Goal: Task Accomplishment & Management: Use online tool/utility

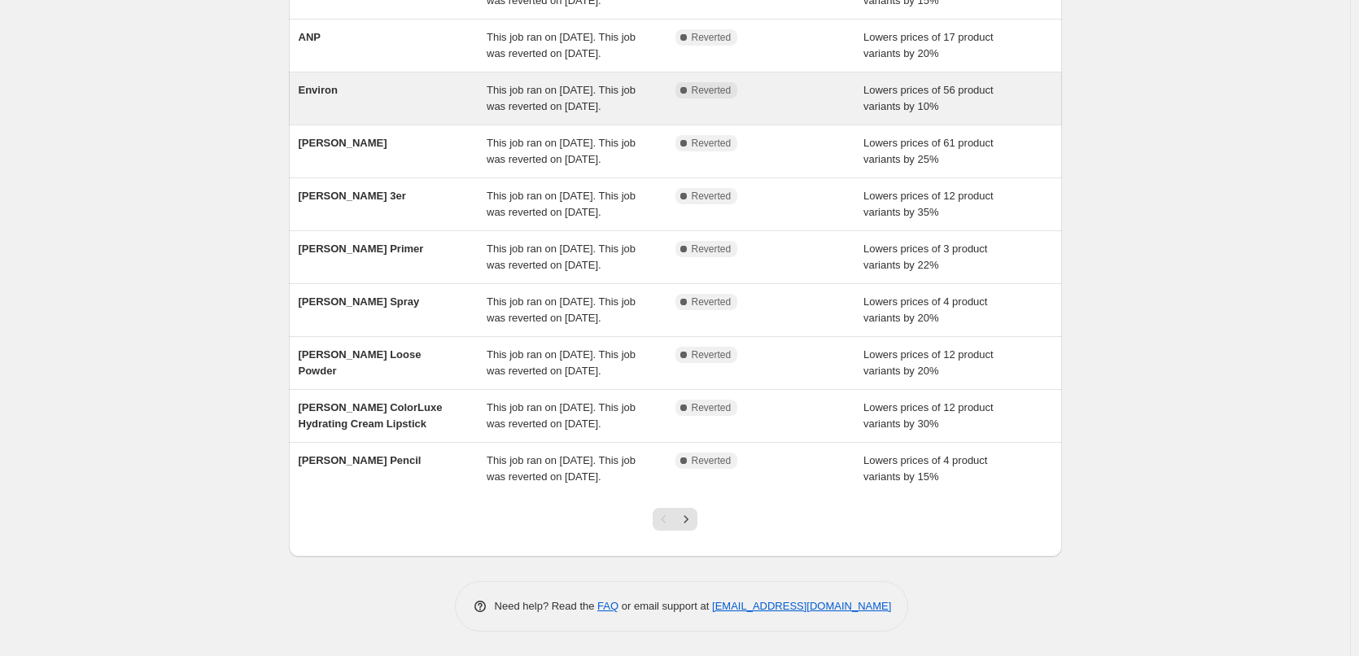
scroll to position [345, 0]
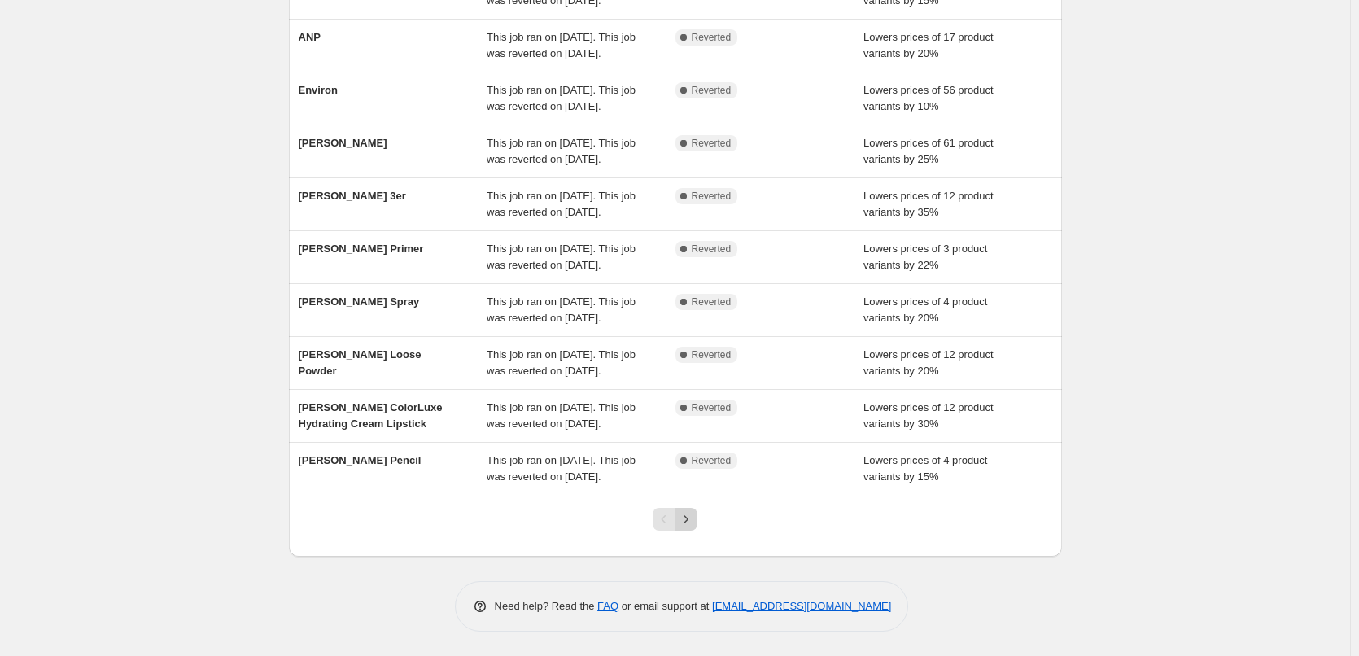
click at [697, 522] on button "Next" at bounding box center [686, 519] width 23 height 23
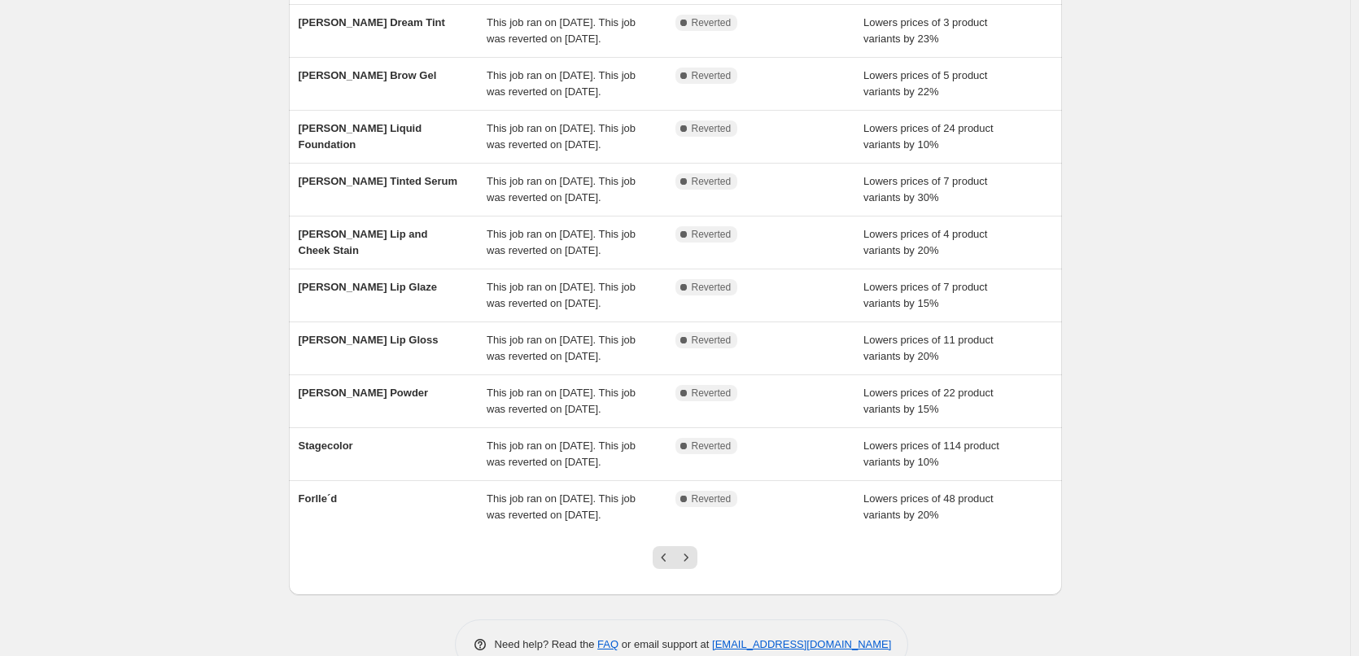
scroll to position [325, 0]
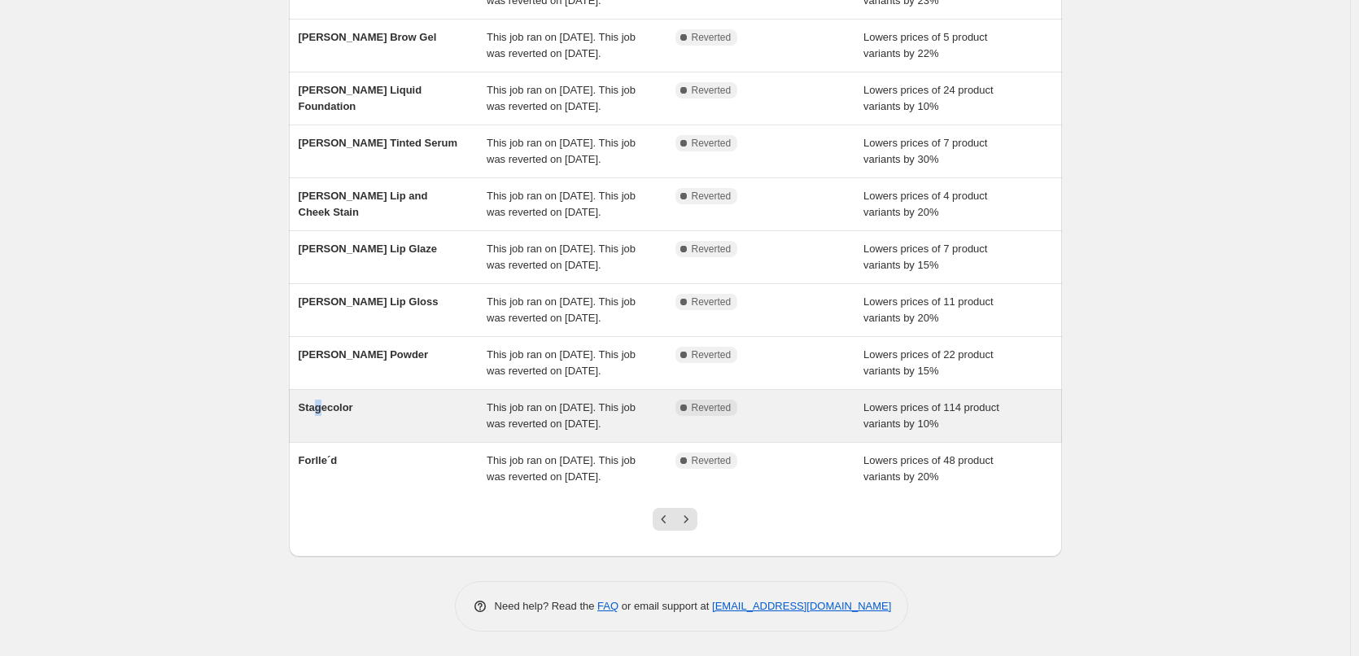
click at [322, 390] on div "Stagecolor This job ran on October 9, 2025. This job was reverted on October 10…" at bounding box center [675, 416] width 773 height 52
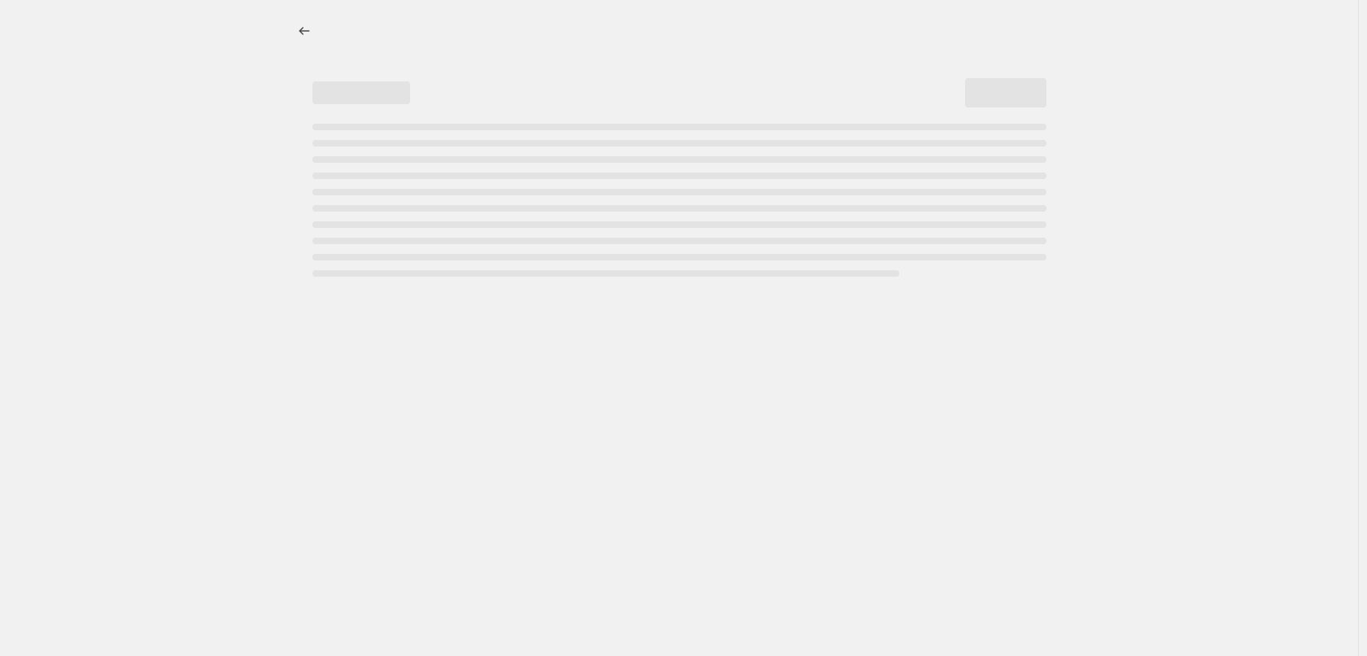
select select "percentage"
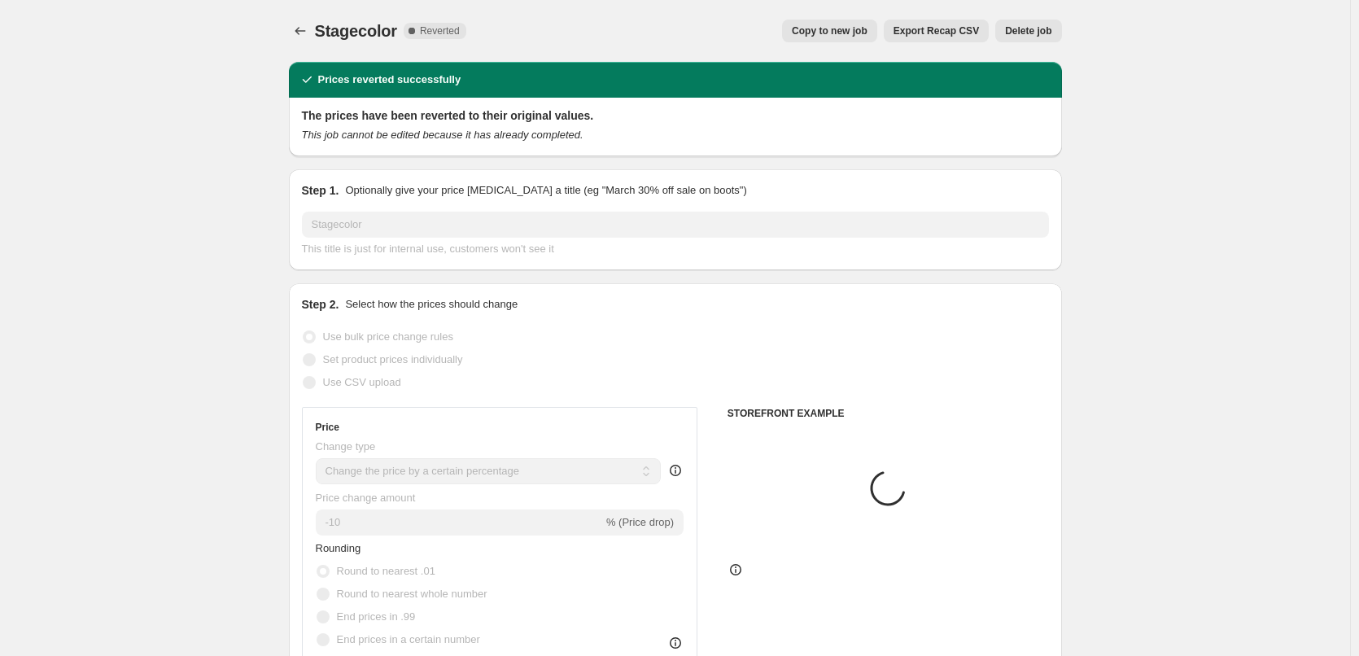
click at [916, 41] on button "Export Recap CSV" at bounding box center [936, 31] width 105 height 23
select select "vendor"
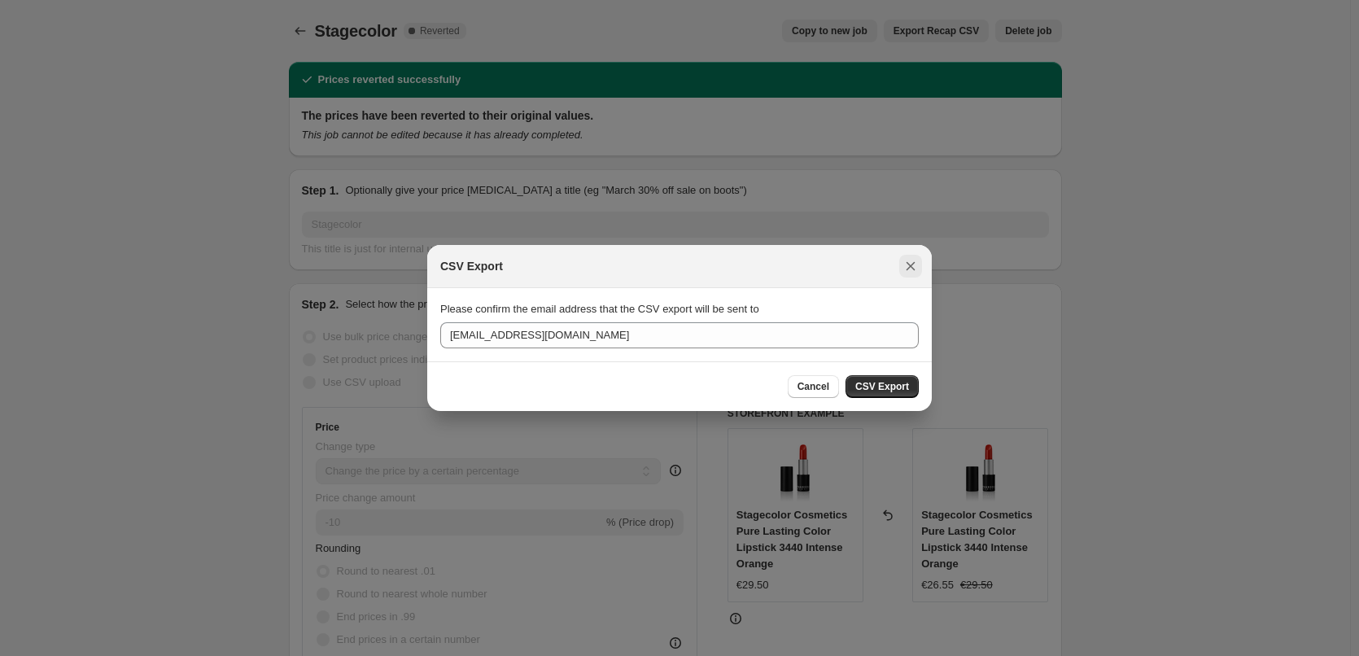
click at [921, 280] on div "CSV Export" at bounding box center [679, 266] width 504 height 43
click at [915, 273] on button "Close" at bounding box center [910, 266] width 23 height 23
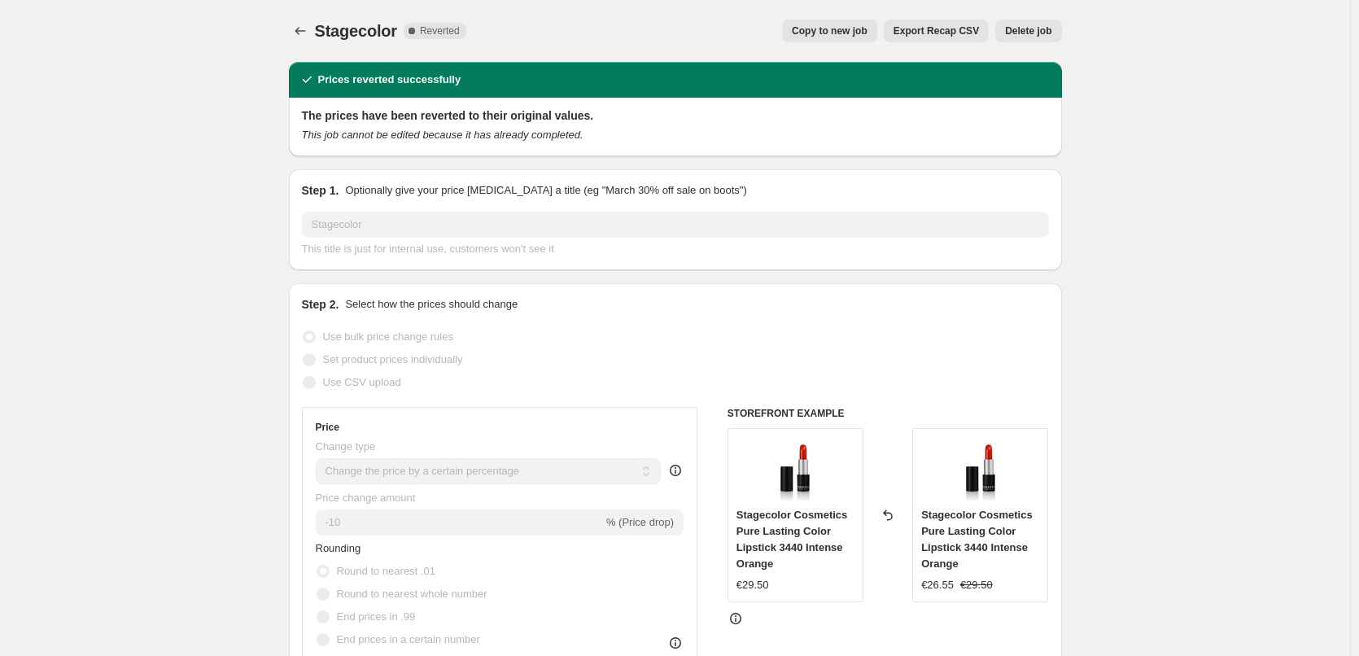
click at [849, 34] on span "Copy to new job" at bounding box center [830, 30] width 76 height 13
select select "percentage"
select select "vendor"
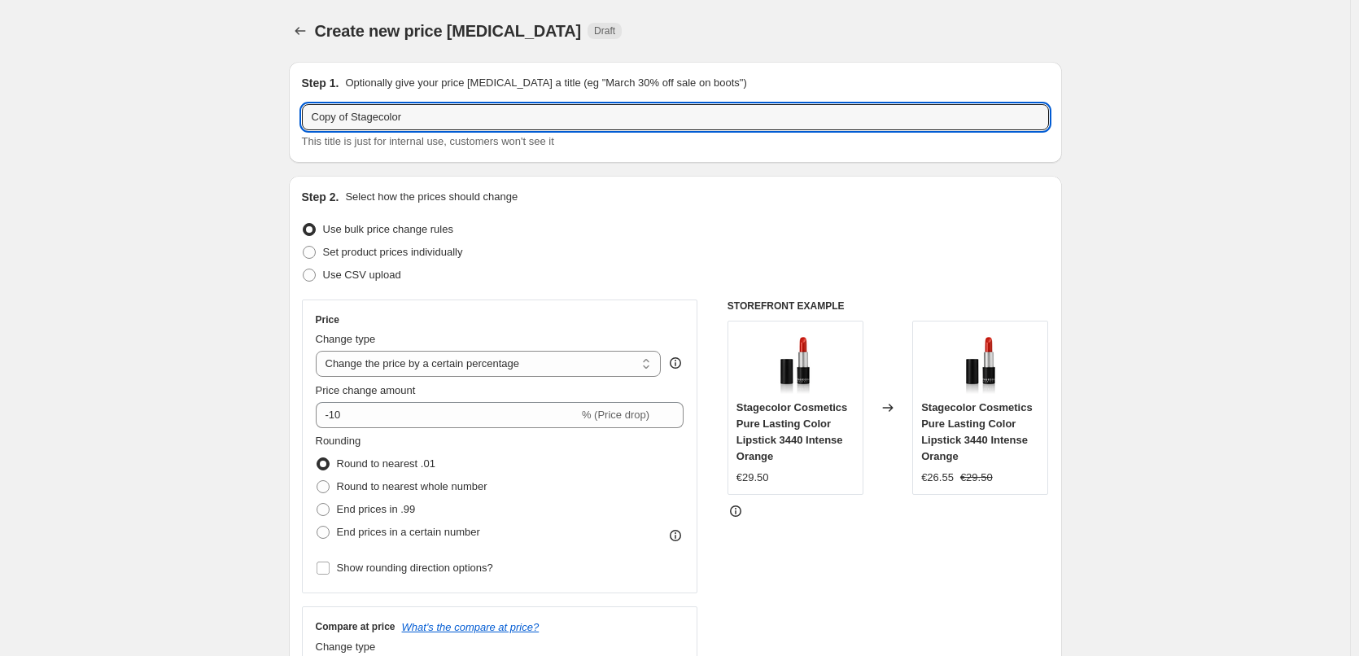
drag, startPoint x: 354, startPoint y: 119, endPoint x: 265, endPoint y: 110, distance: 89.1
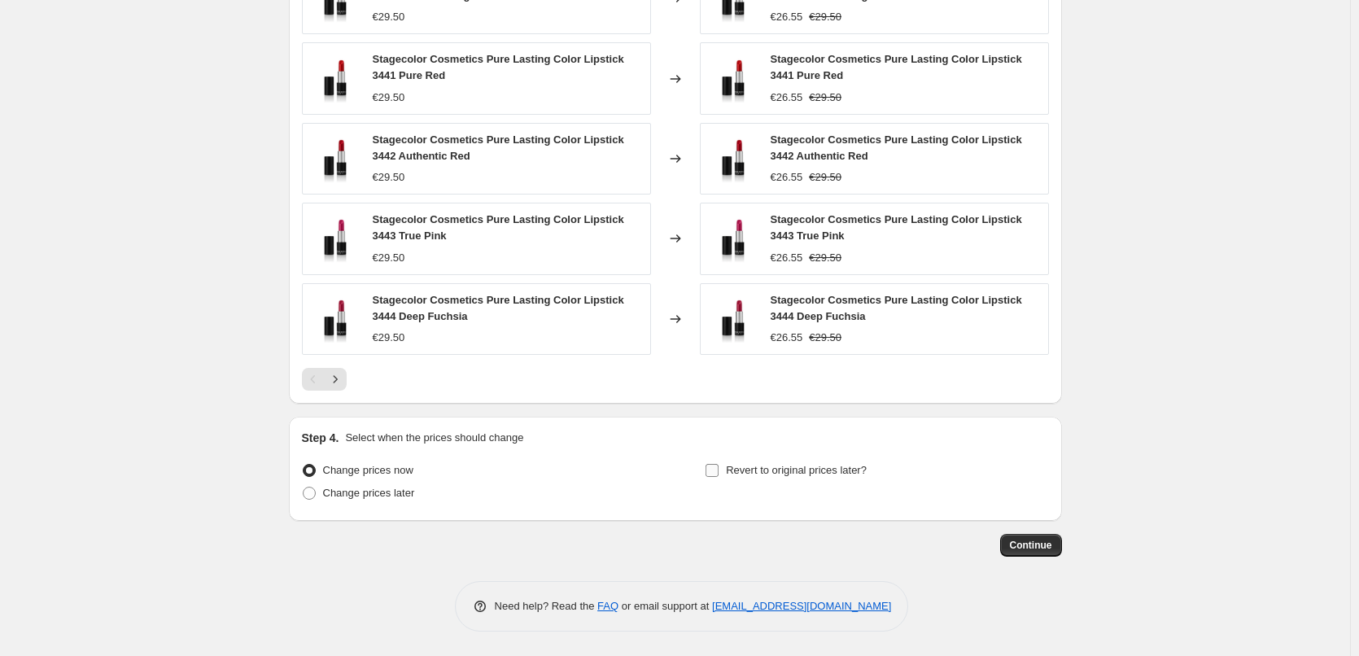
type input "Stagecolor"
click at [816, 469] on span "Revert to original prices later?" at bounding box center [796, 470] width 141 height 12
click at [718, 469] on input "Revert to original prices later?" at bounding box center [711, 470] width 13 height 13
checkbox input "true"
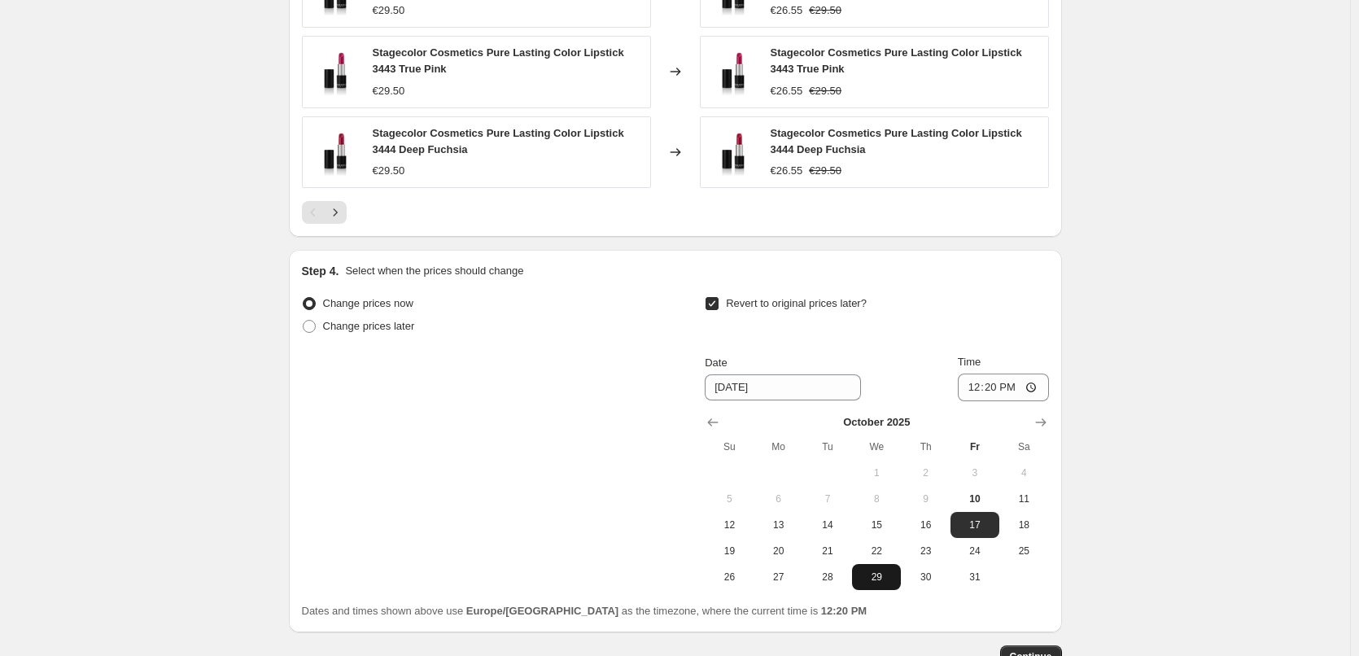
scroll to position [1459, 0]
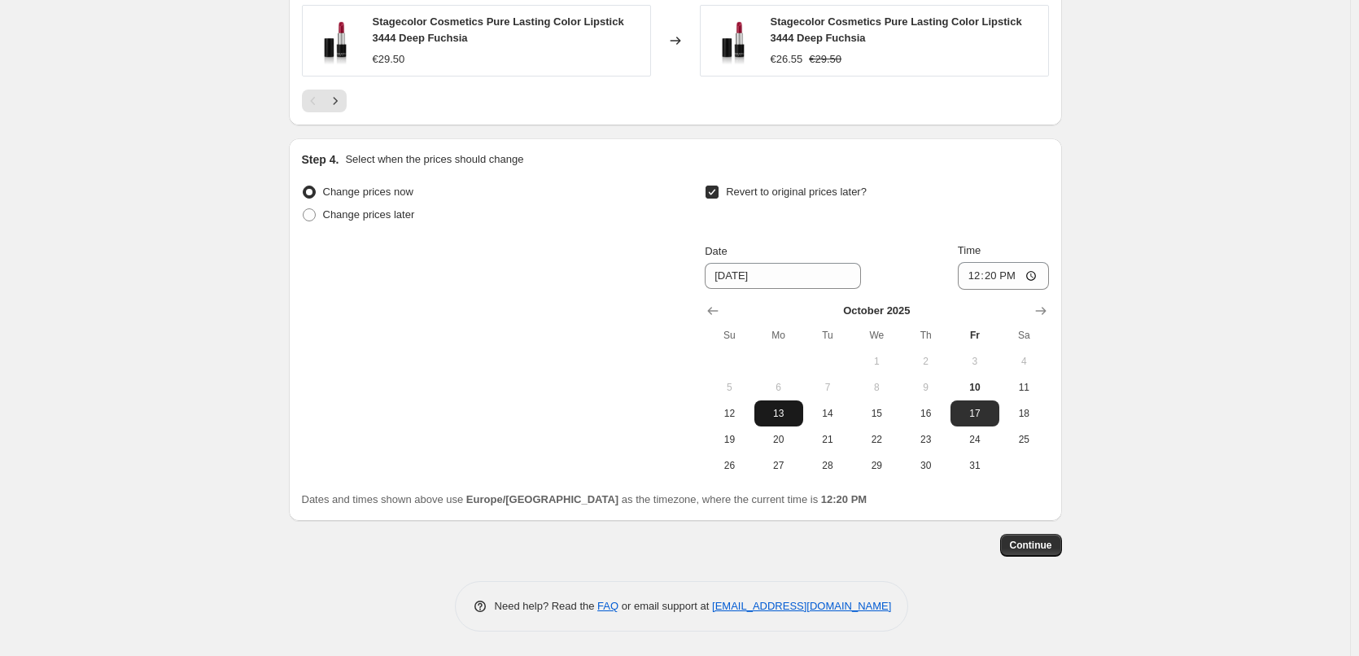
click at [774, 409] on span "13" at bounding box center [779, 413] width 36 height 13
type input "[DATE]"
click at [975, 284] on input "12:20" at bounding box center [1003, 276] width 91 height 28
type input "03:00"
click at [1035, 535] on button "Continue" at bounding box center [1031, 545] width 62 height 23
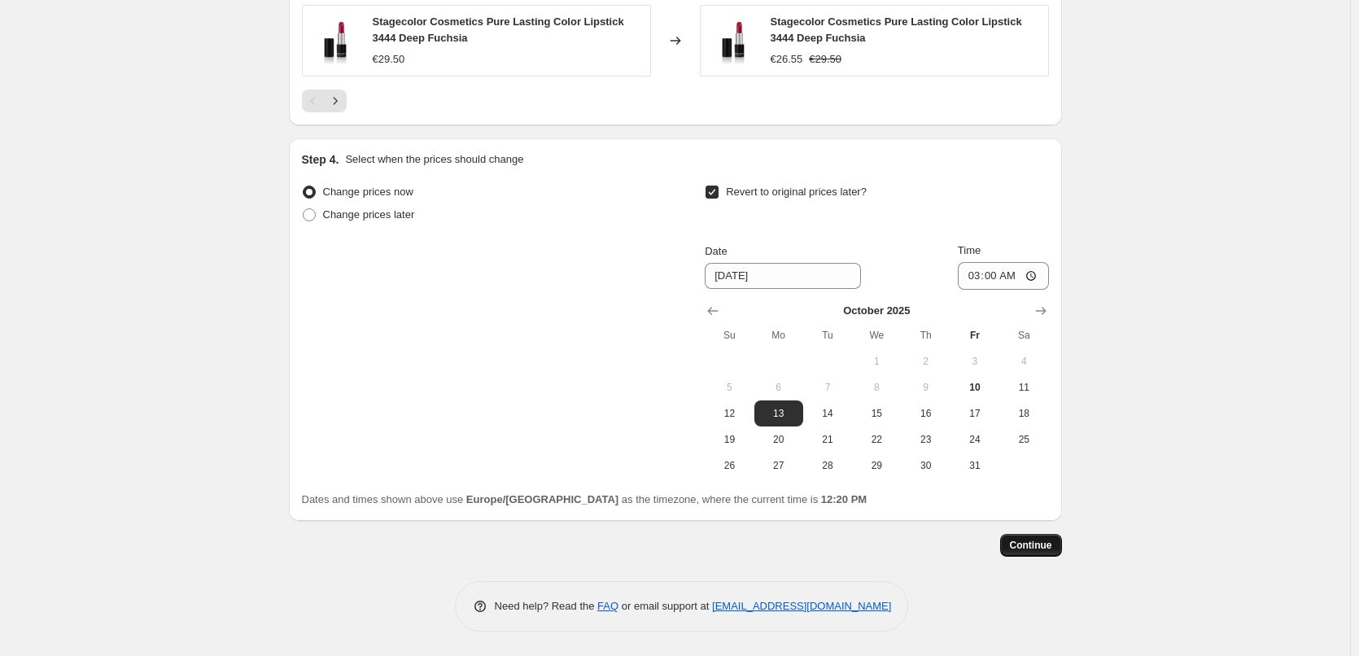
scroll to position [0, 0]
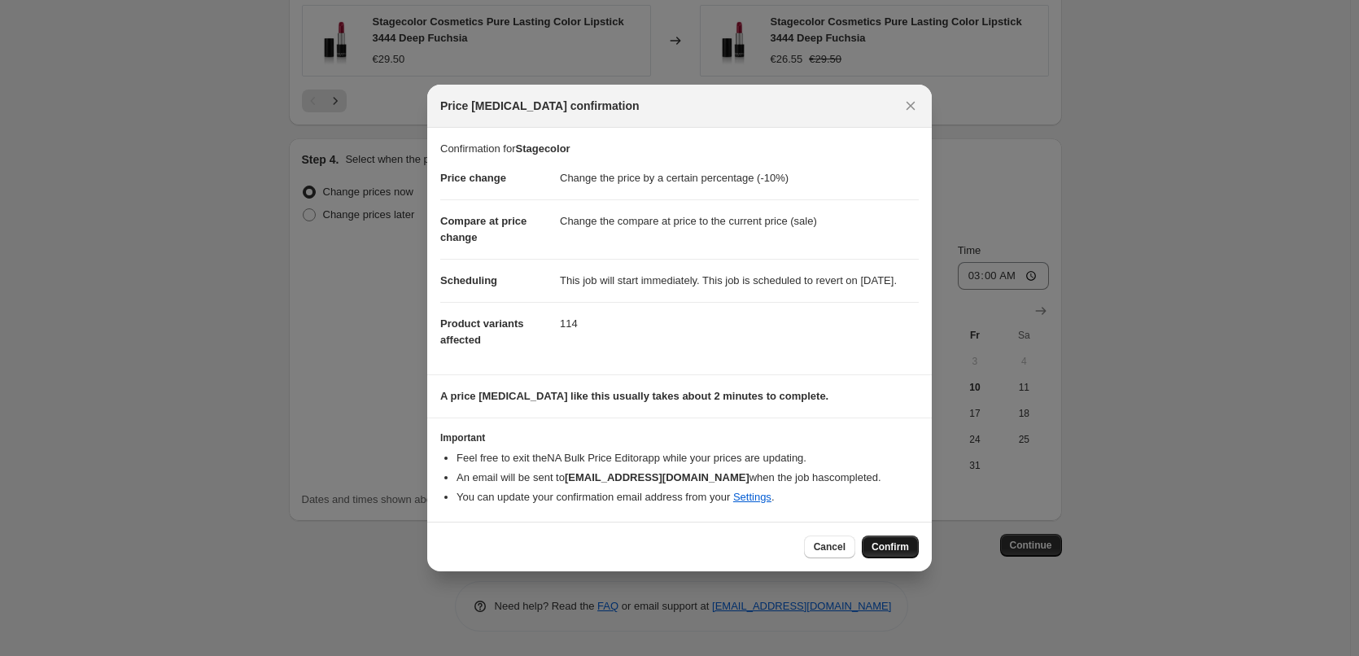
click at [882, 553] on span "Confirm" at bounding box center [889, 546] width 37 height 13
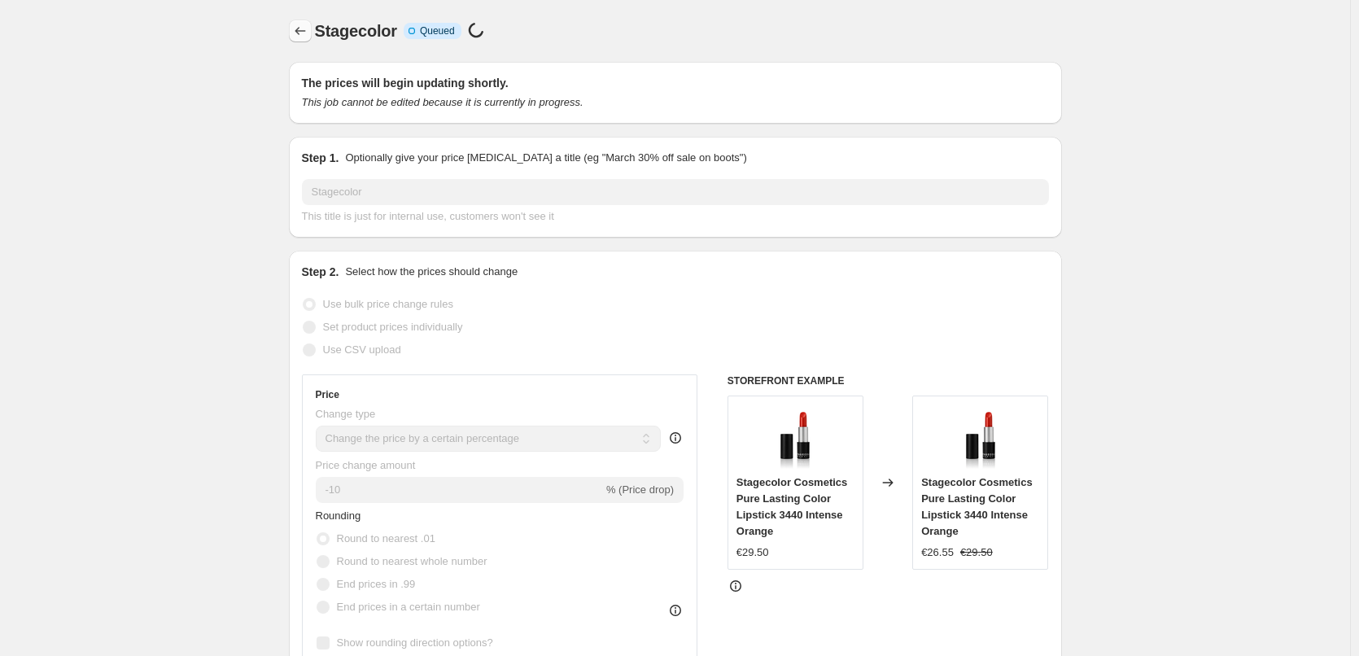
click at [303, 33] on icon "Price change jobs" at bounding box center [300, 31] width 16 height 16
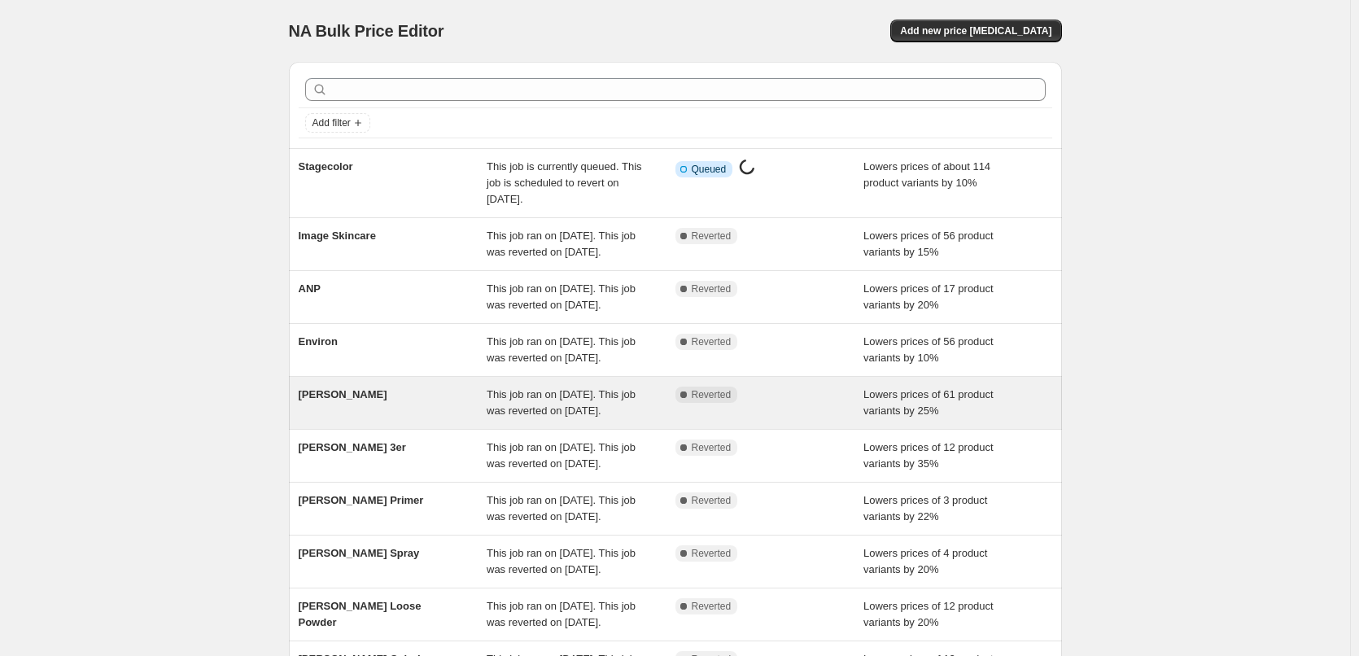
scroll to position [345, 0]
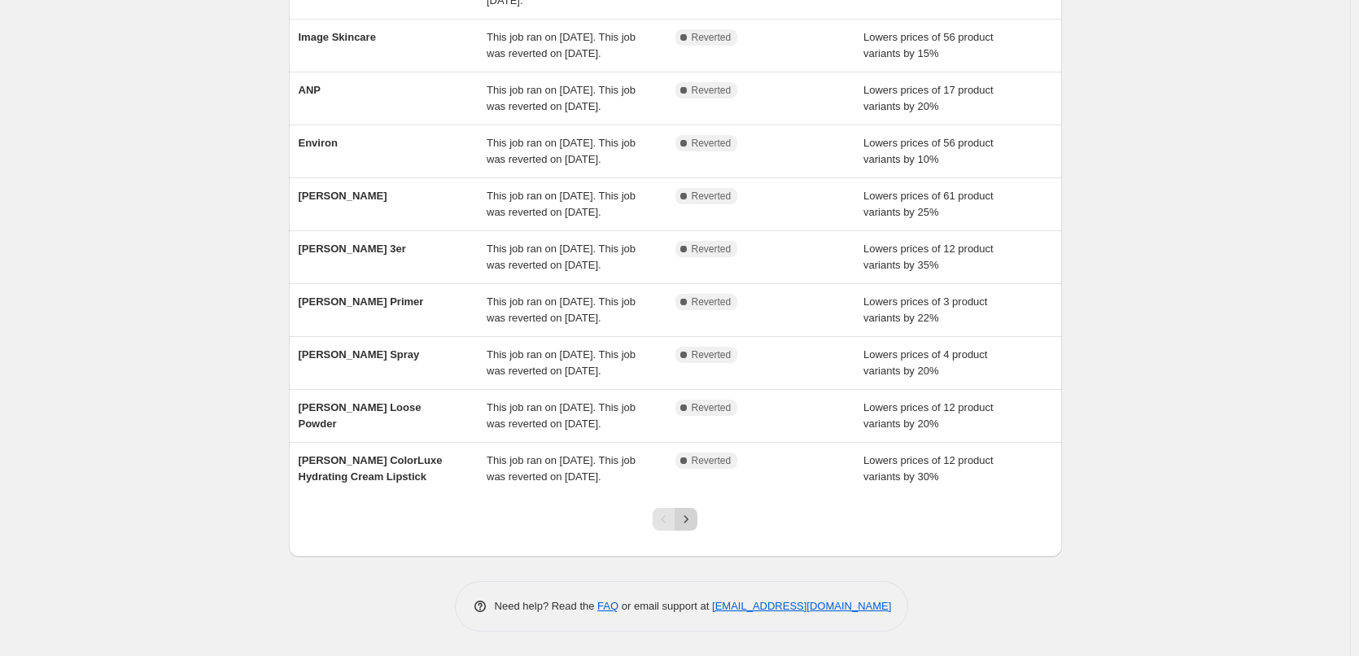
click at [690, 526] on icon "Next" at bounding box center [686, 519] width 16 height 16
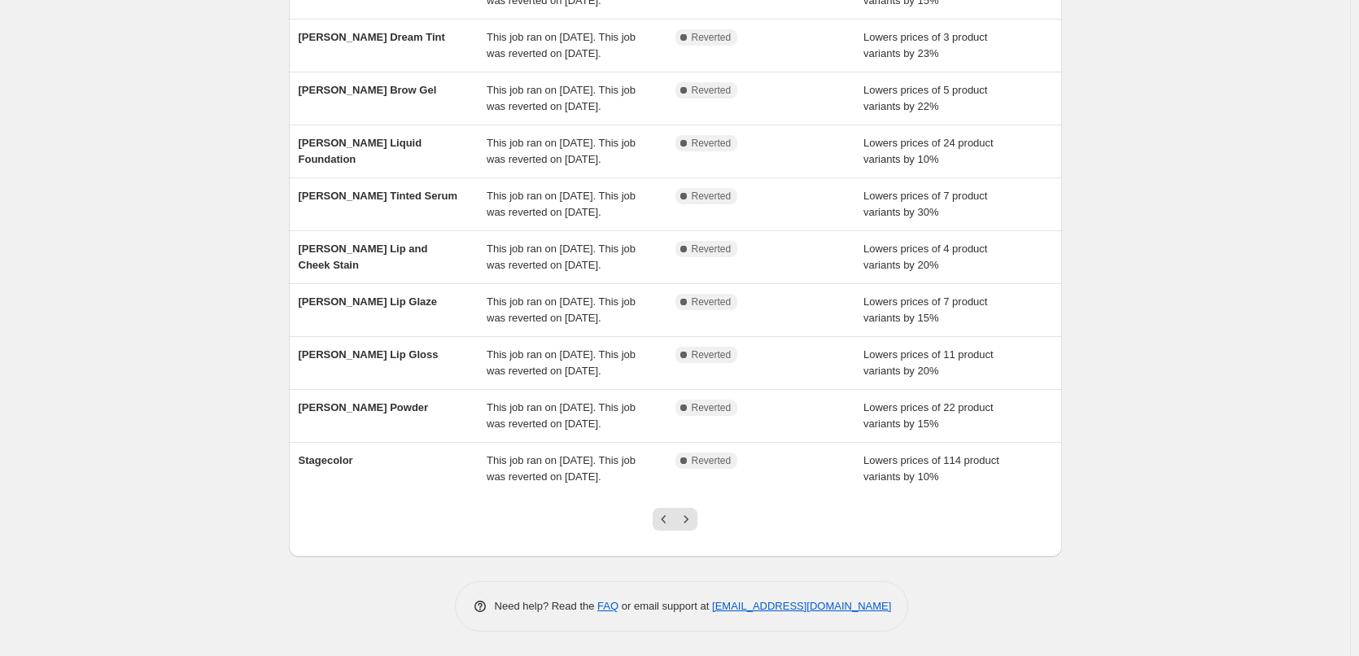
click at [690, 526] on icon "Next" at bounding box center [686, 519] width 16 height 16
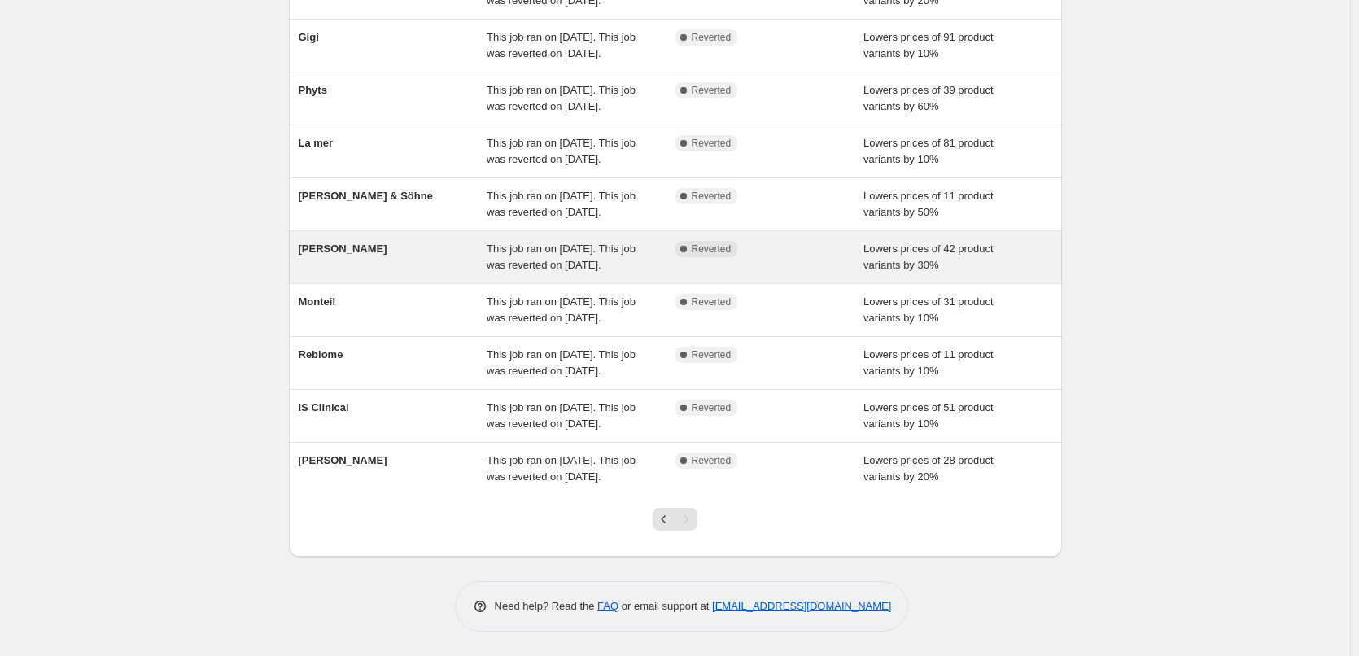
scroll to position [296, 0]
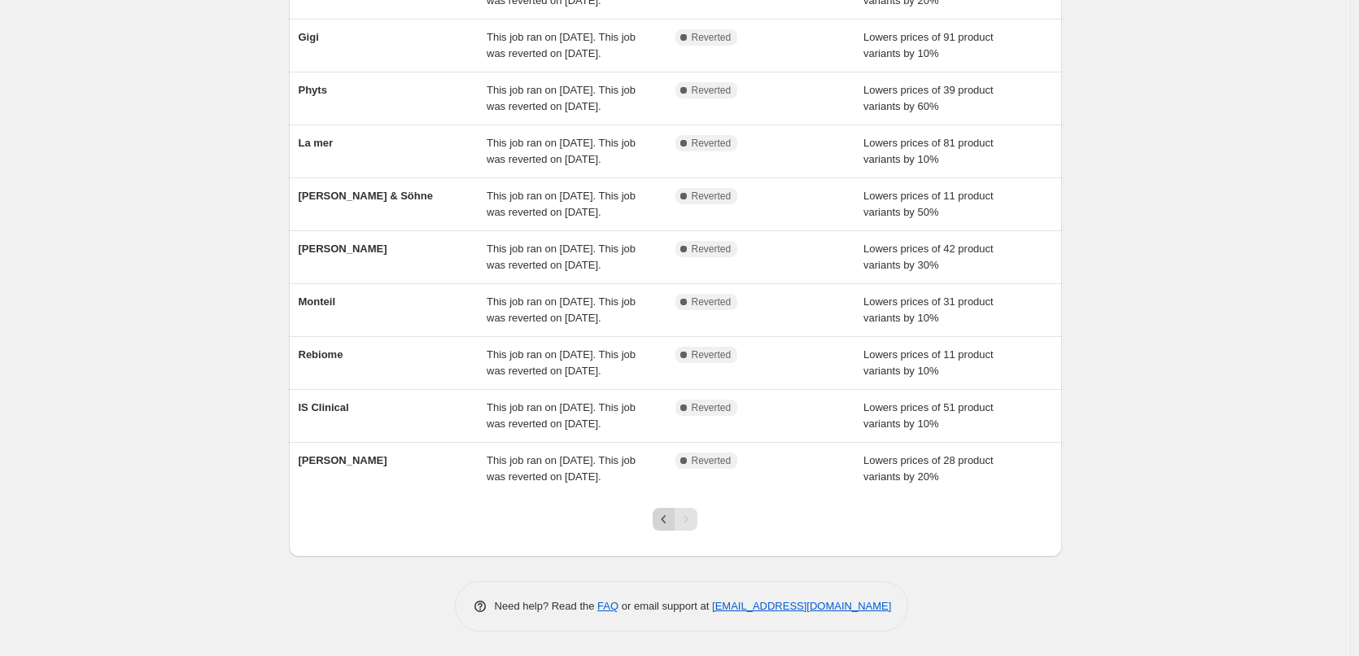
click at [670, 519] on icon "Previous" at bounding box center [664, 519] width 16 height 16
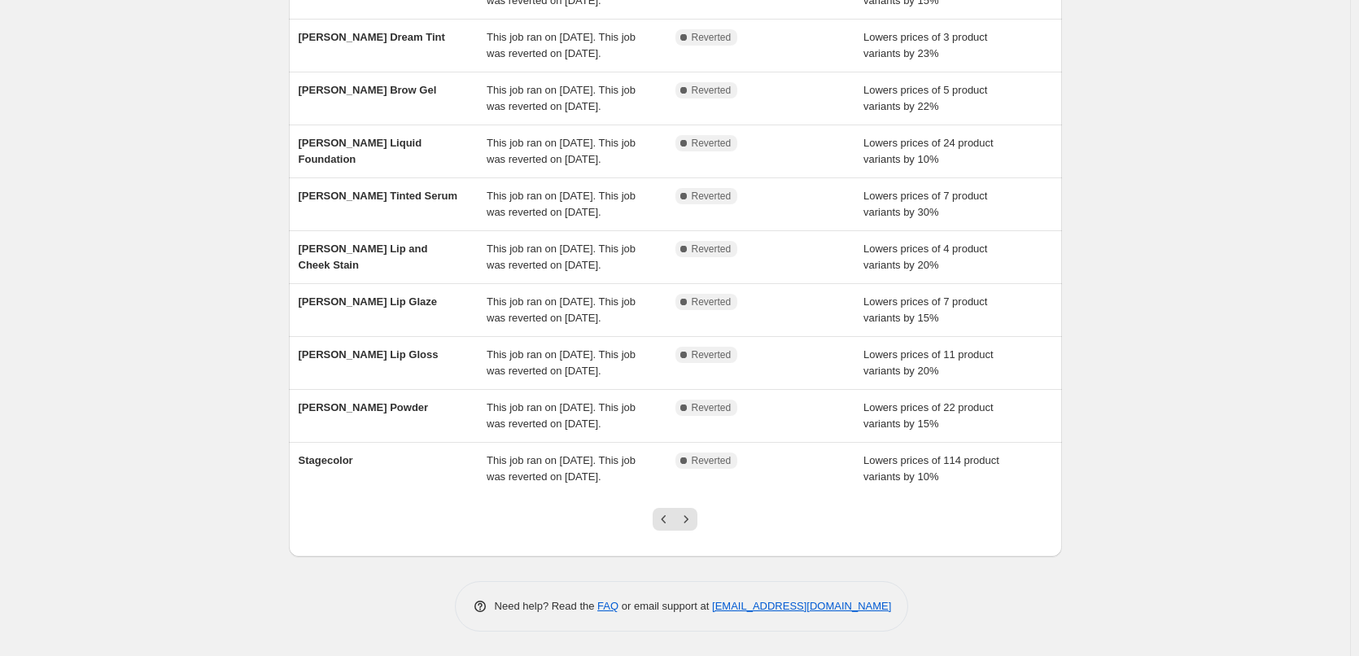
scroll to position [345, 0]
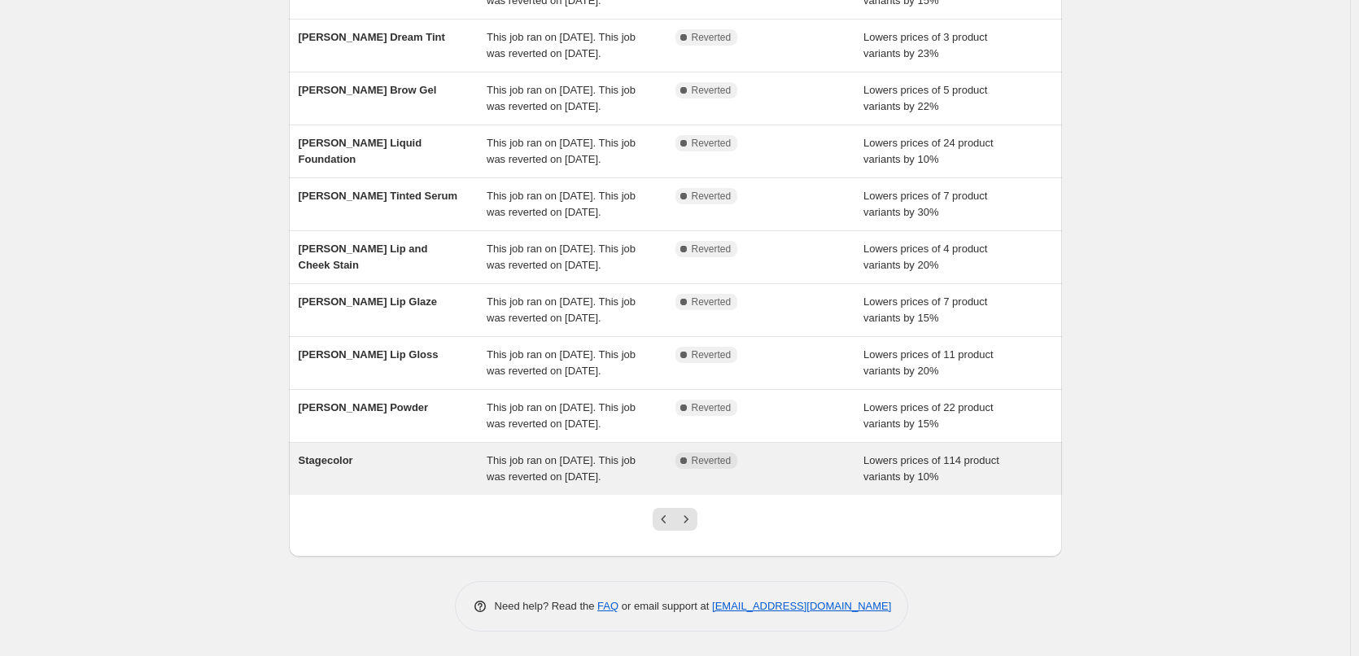
click at [382, 458] on div "Stagecolor" at bounding box center [393, 468] width 189 height 33
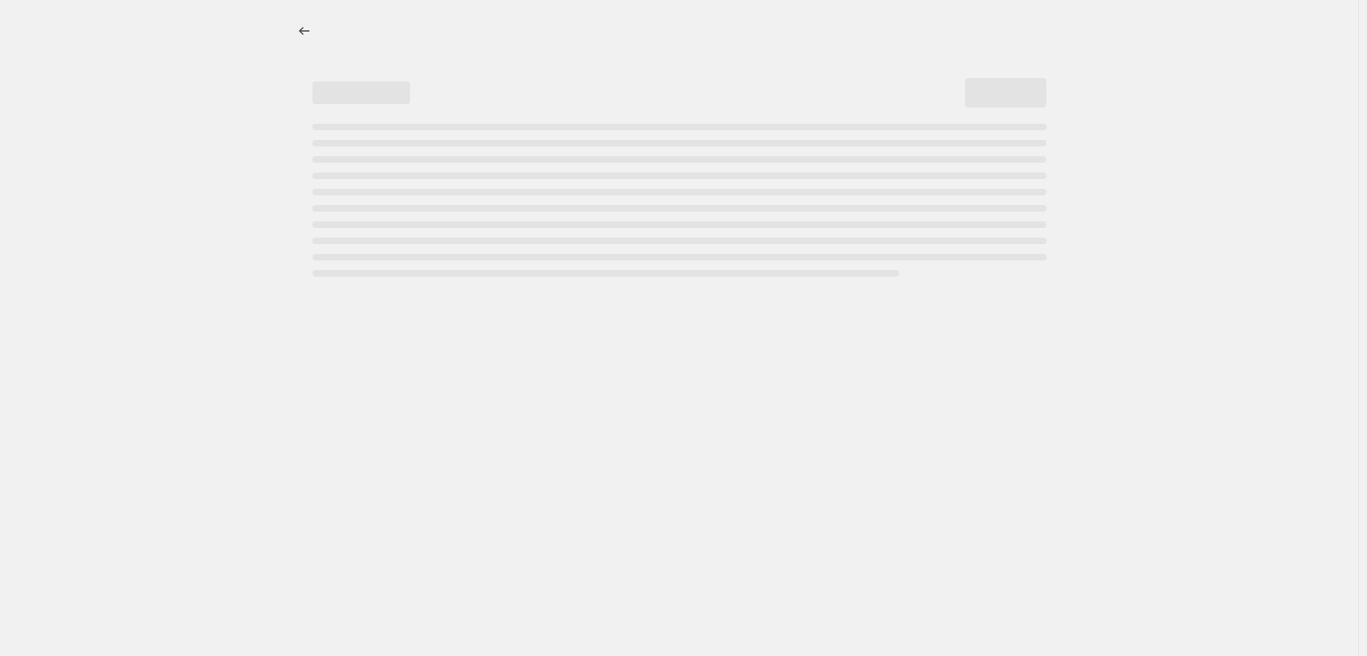
select select "percentage"
select select "vendor"
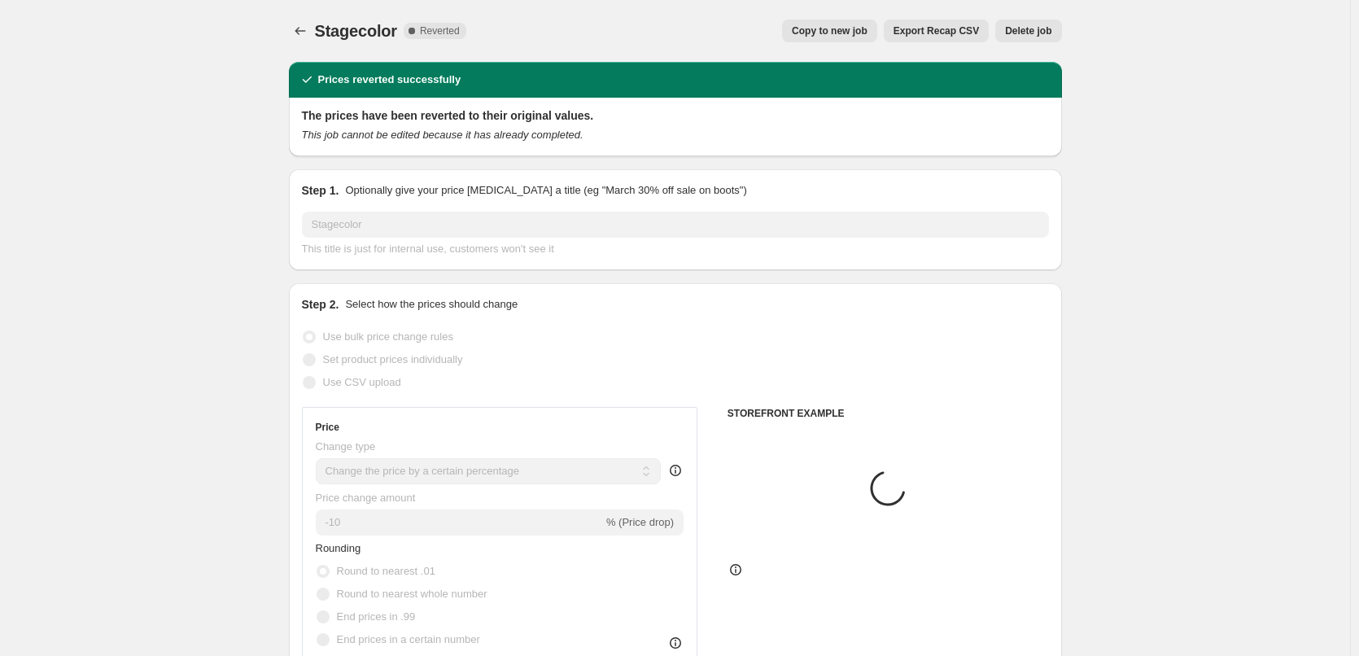
click at [1029, 11] on div "Stagecolor. This page is ready Stagecolor Complete Reverted Copy to new job Exp…" at bounding box center [675, 31] width 773 height 62
click at [1030, 28] on span "Delete job" at bounding box center [1028, 30] width 46 height 13
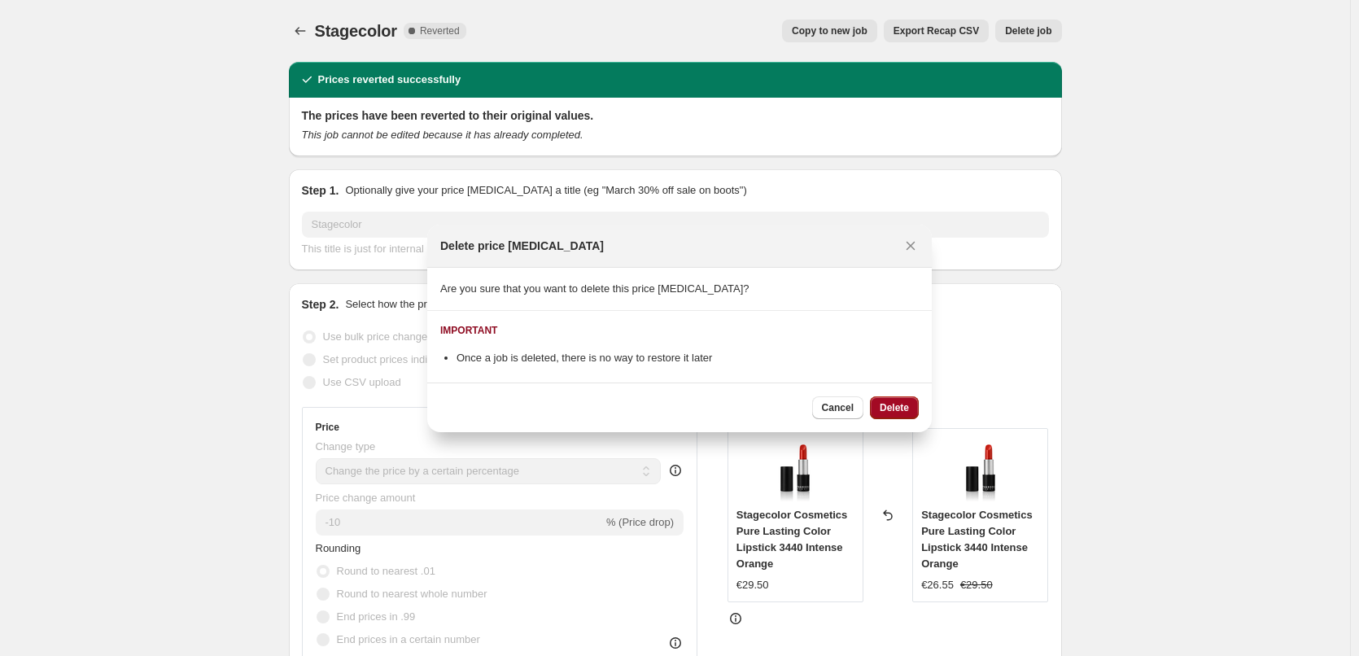
click at [893, 396] on button "Delete" at bounding box center [894, 407] width 49 height 23
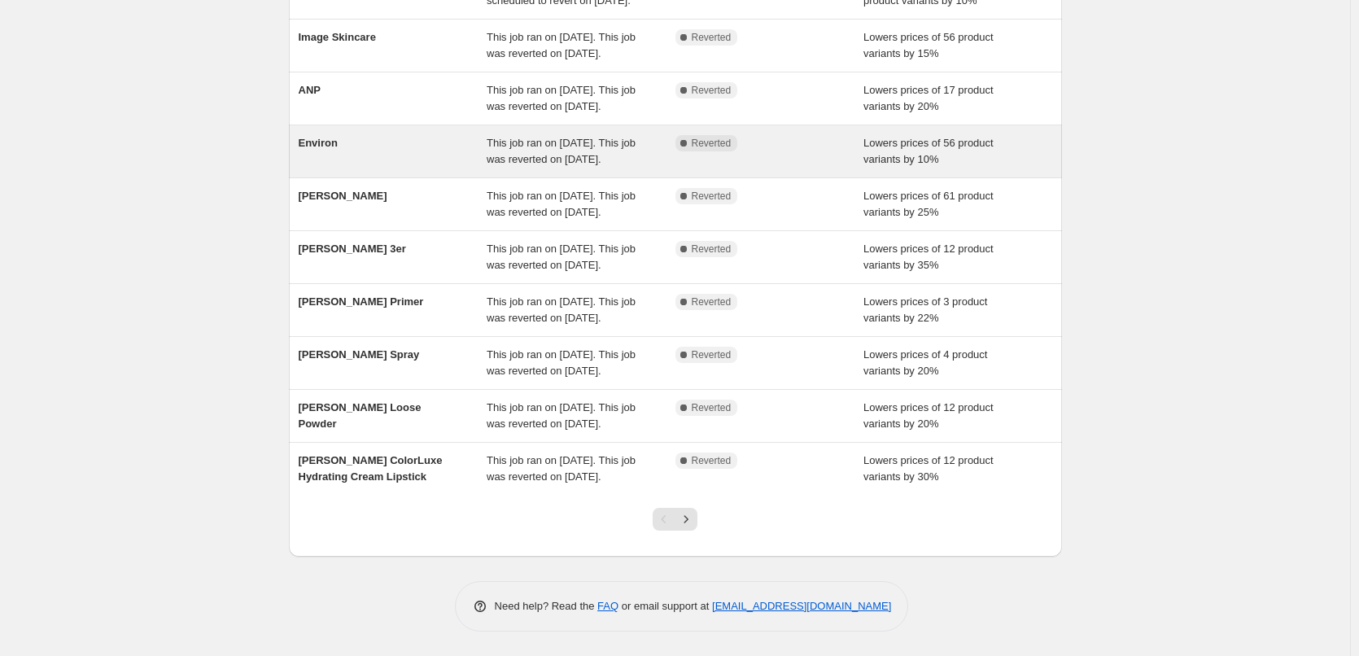
scroll to position [345, 0]
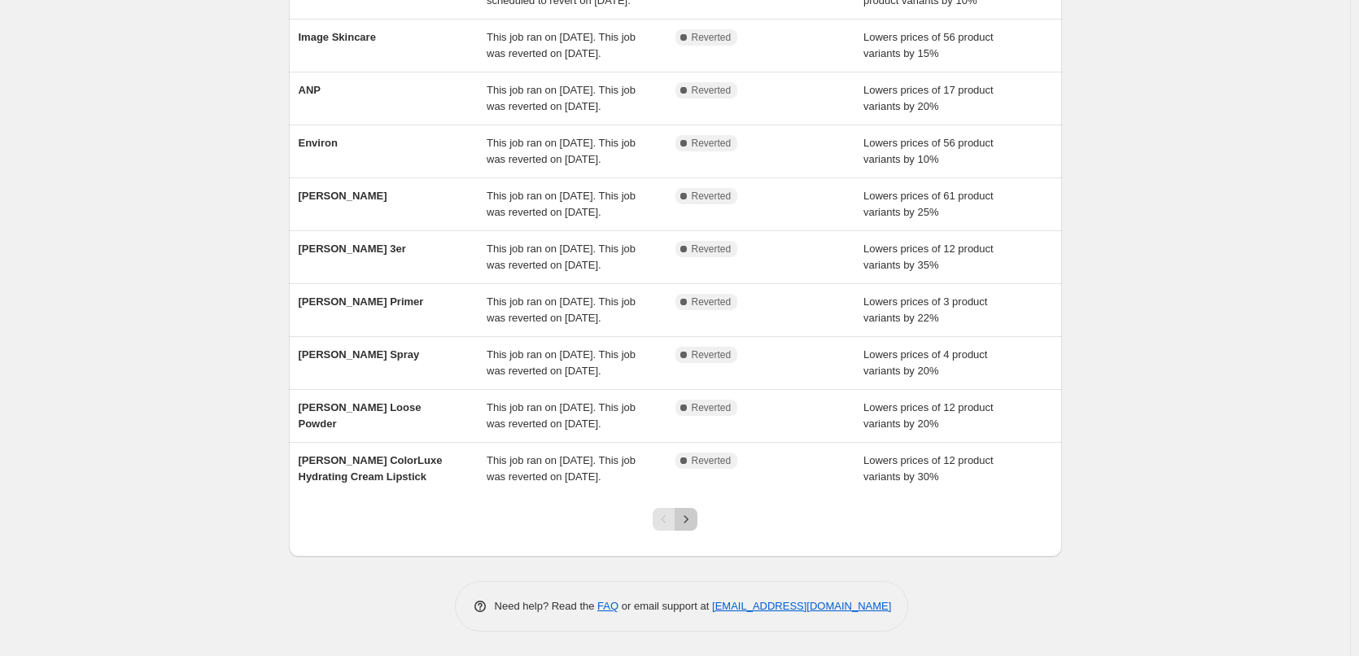
click at [687, 513] on icon "Next" at bounding box center [686, 519] width 16 height 16
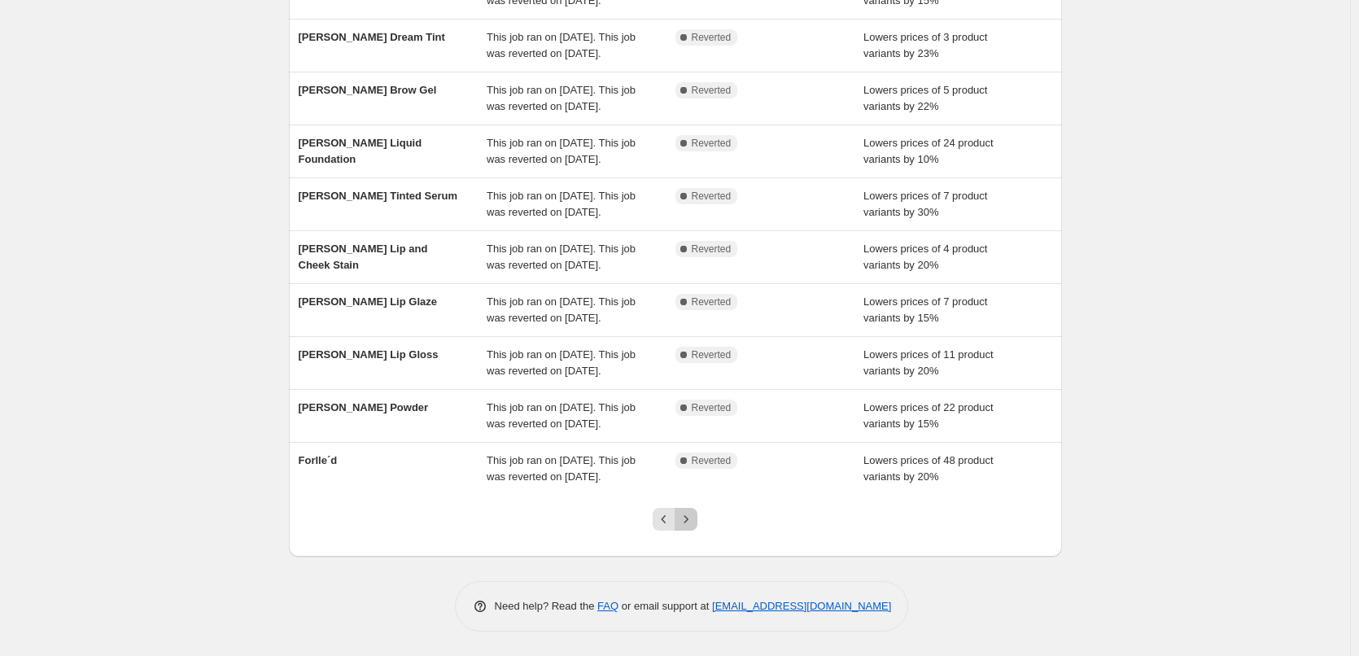
click at [694, 513] on icon "Next" at bounding box center [686, 519] width 16 height 16
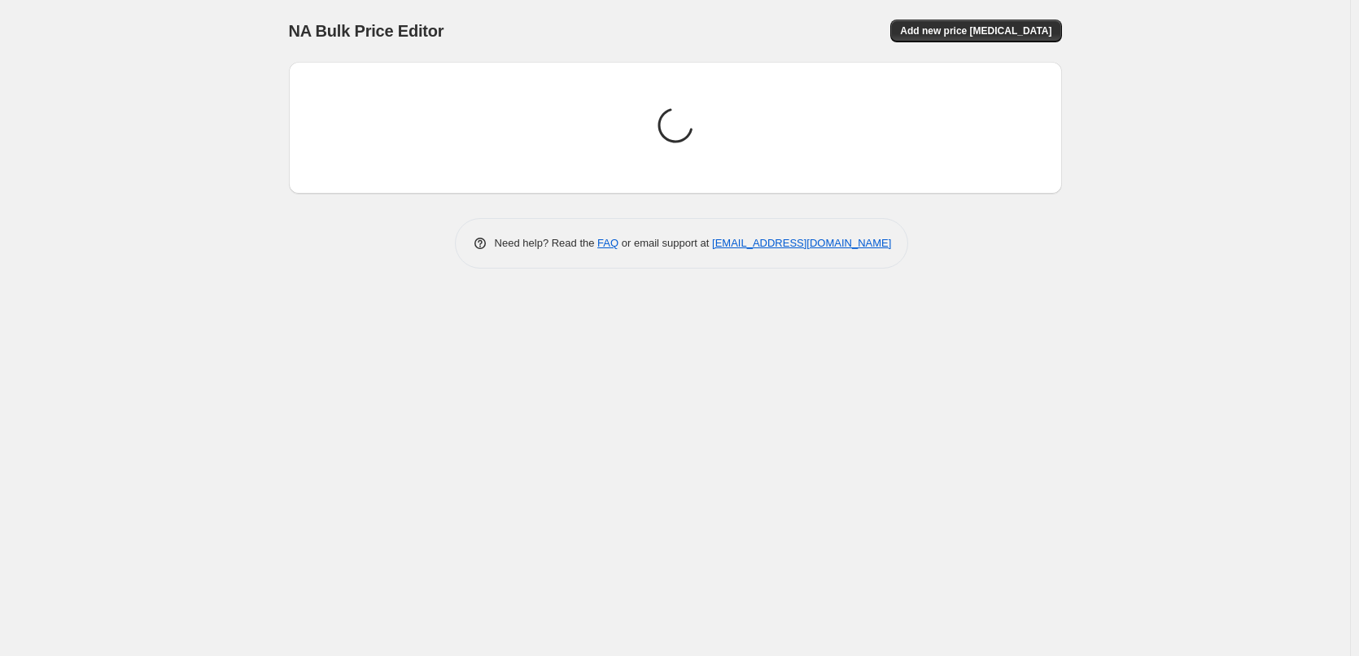
scroll to position [0, 0]
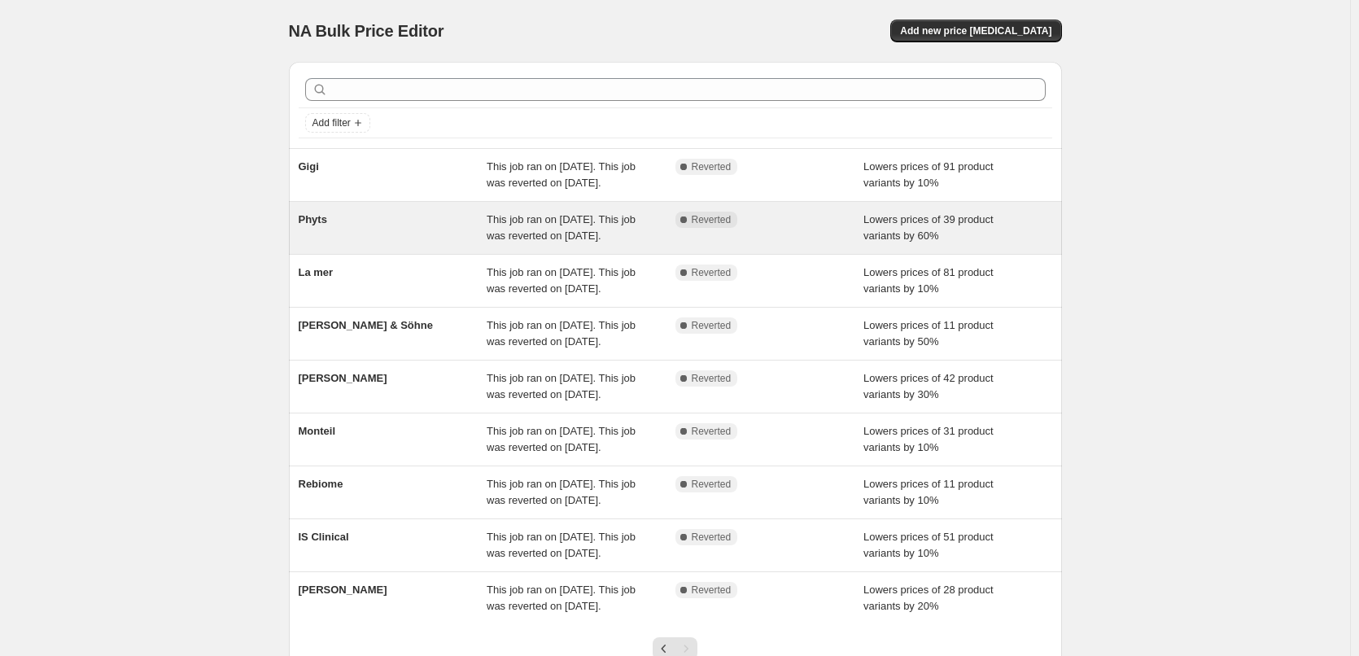
click at [332, 242] on div "Phyts" at bounding box center [393, 228] width 189 height 33
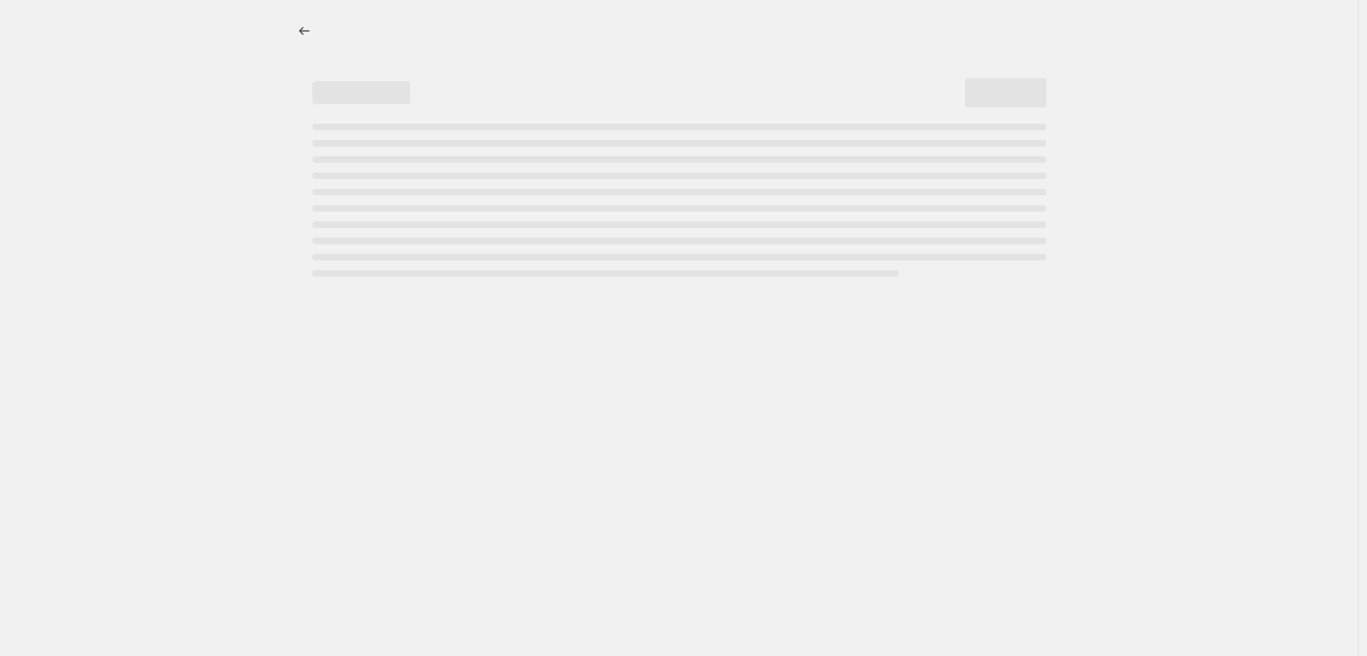
select select "percentage"
select select "vendor"
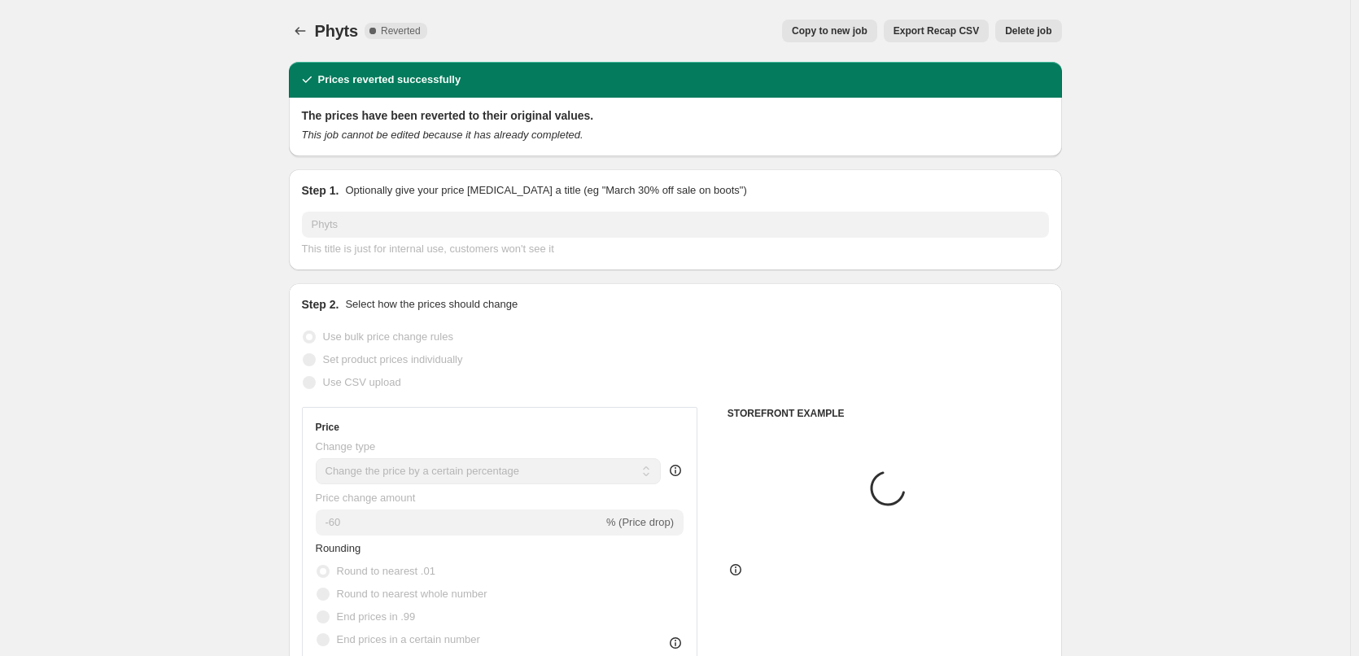
click at [867, 32] on span "Copy to new job" at bounding box center [830, 30] width 76 height 13
select select "percentage"
select select "vendor"
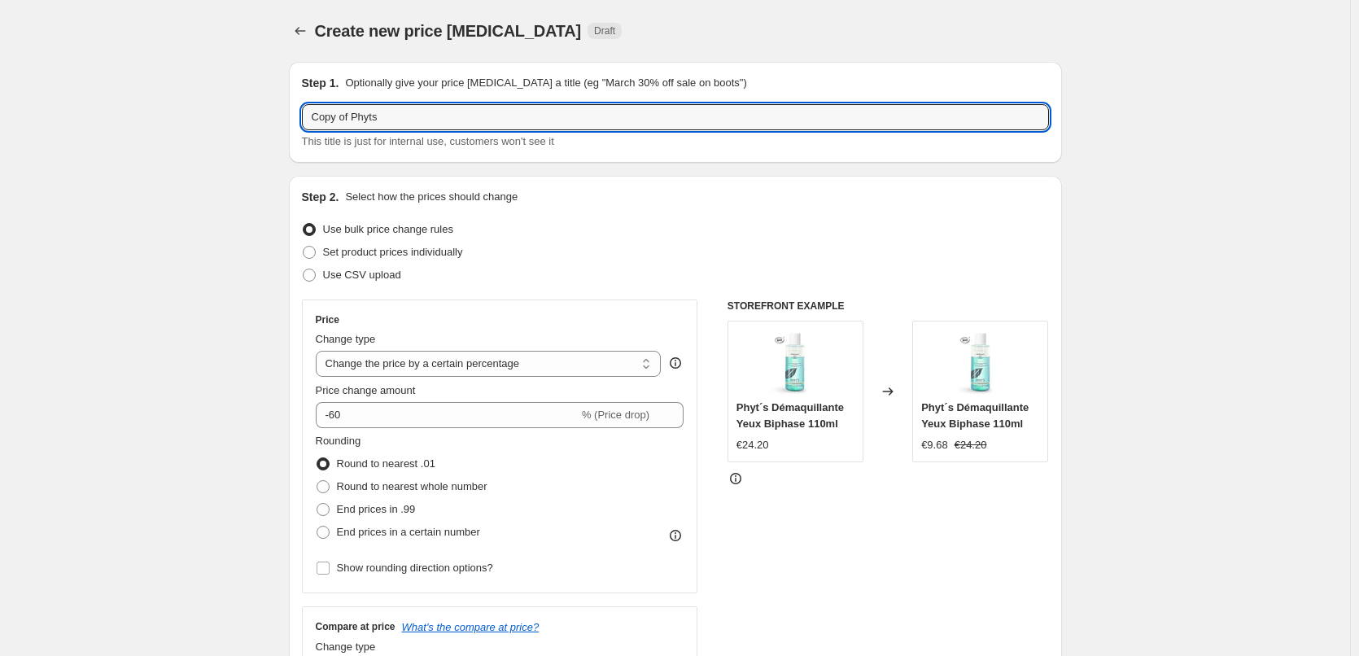
drag, startPoint x: 354, startPoint y: 118, endPoint x: 291, endPoint y: 117, distance: 62.7
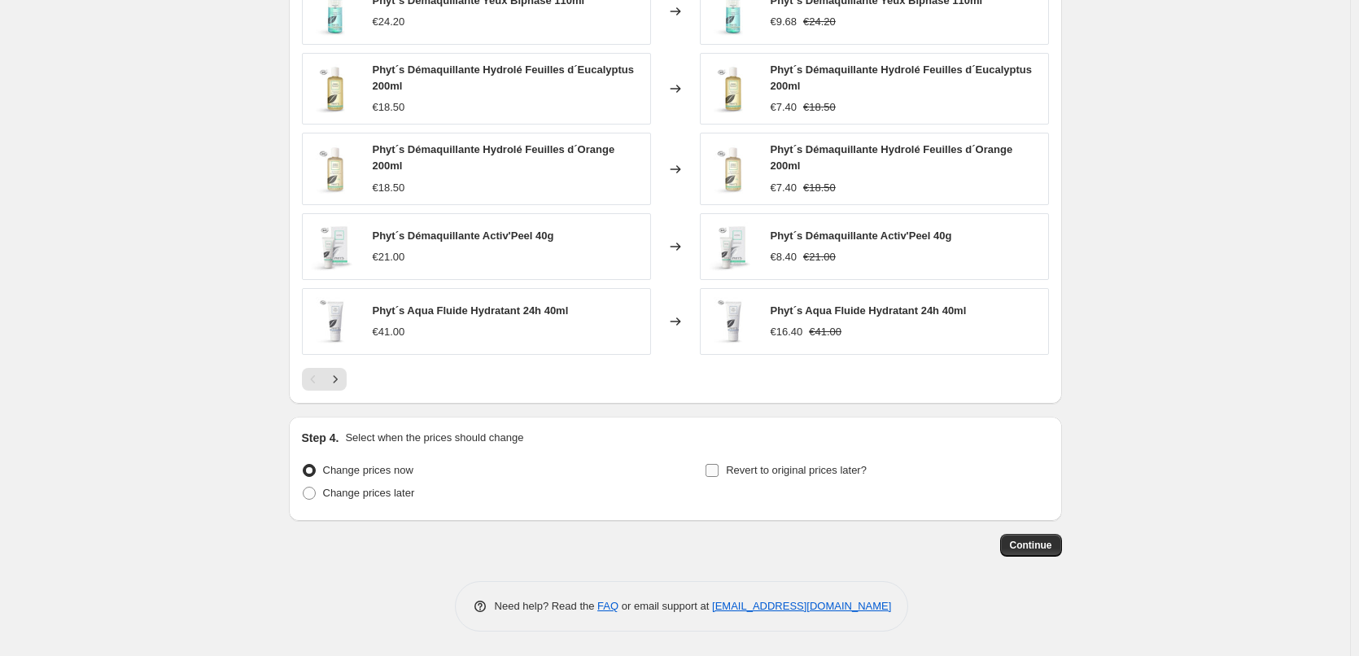
type input "Phyts"
click at [819, 459] on label "Revert to original prices later?" at bounding box center [786, 470] width 162 height 23
click at [718, 464] on input "Revert to original prices later?" at bounding box center [711, 470] width 13 height 13
checkbox input "true"
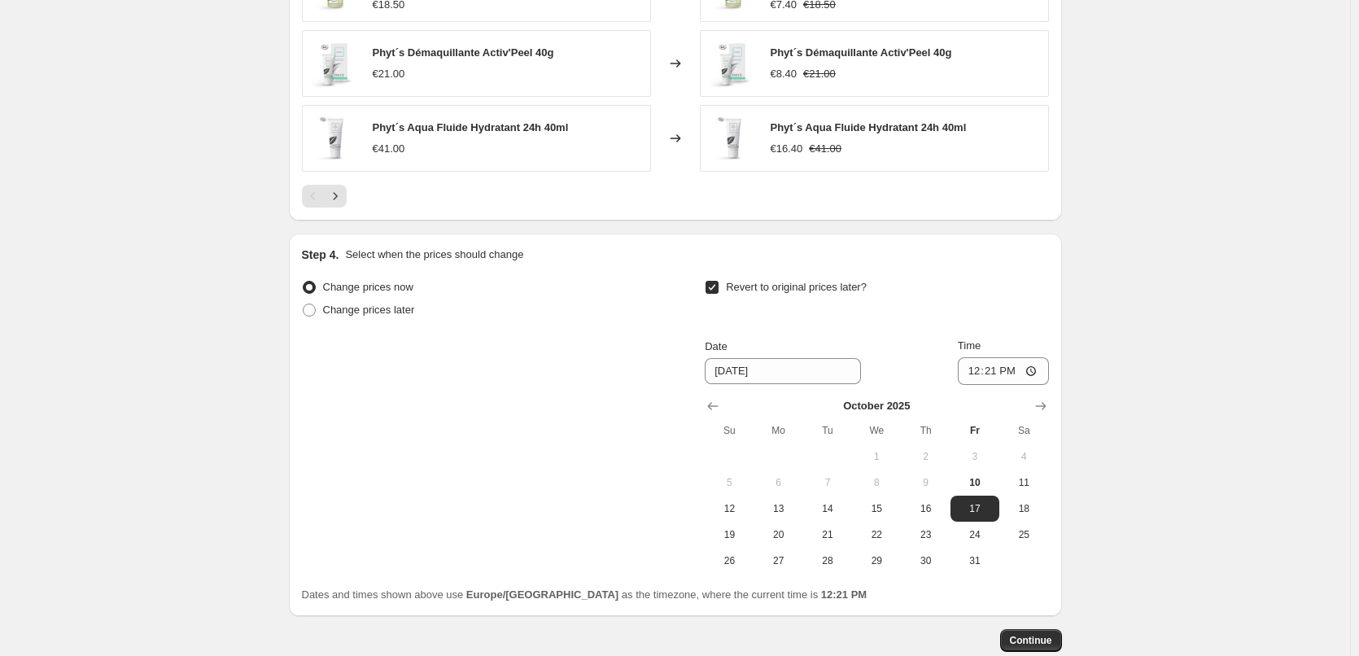
scroll to position [1443, 0]
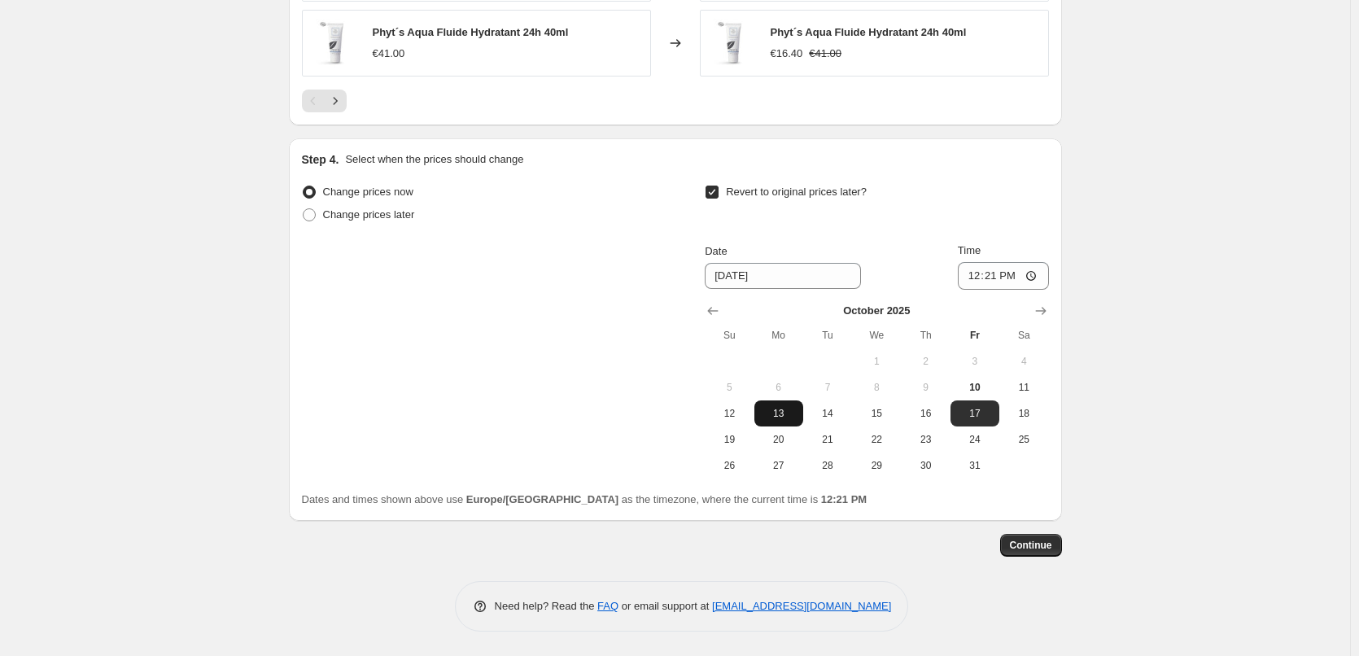
click at [774, 421] on button "13" at bounding box center [778, 413] width 49 height 26
type input "[DATE]"
click at [972, 275] on input "12:21" at bounding box center [1003, 276] width 91 height 28
type input "03:00"
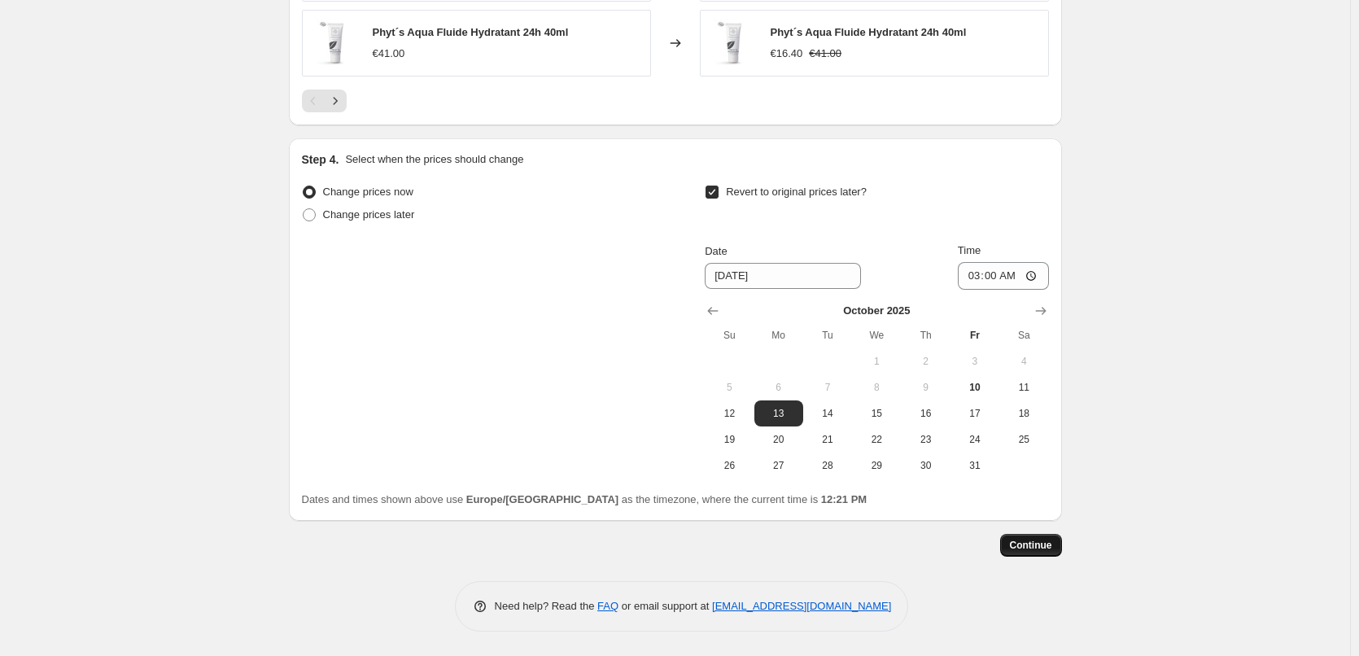
click at [1033, 544] on span "Continue" at bounding box center [1031, 545] width 42 height 13
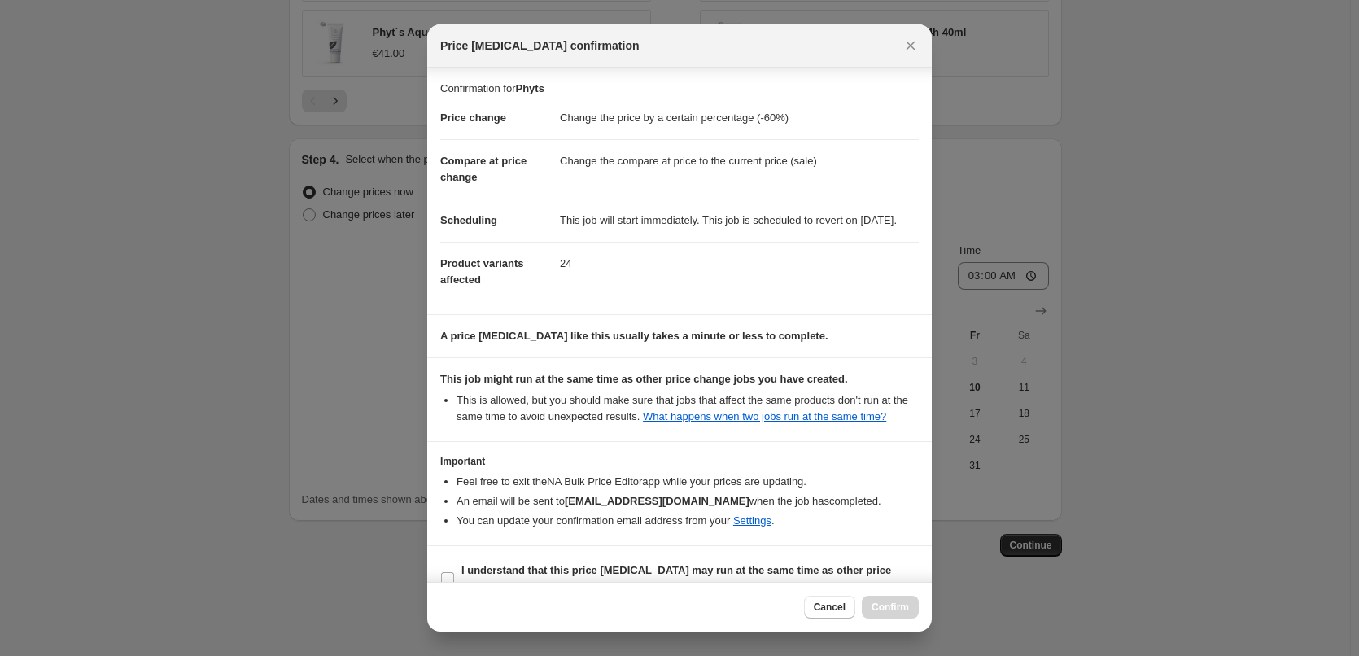
scroll to position [46, 0]
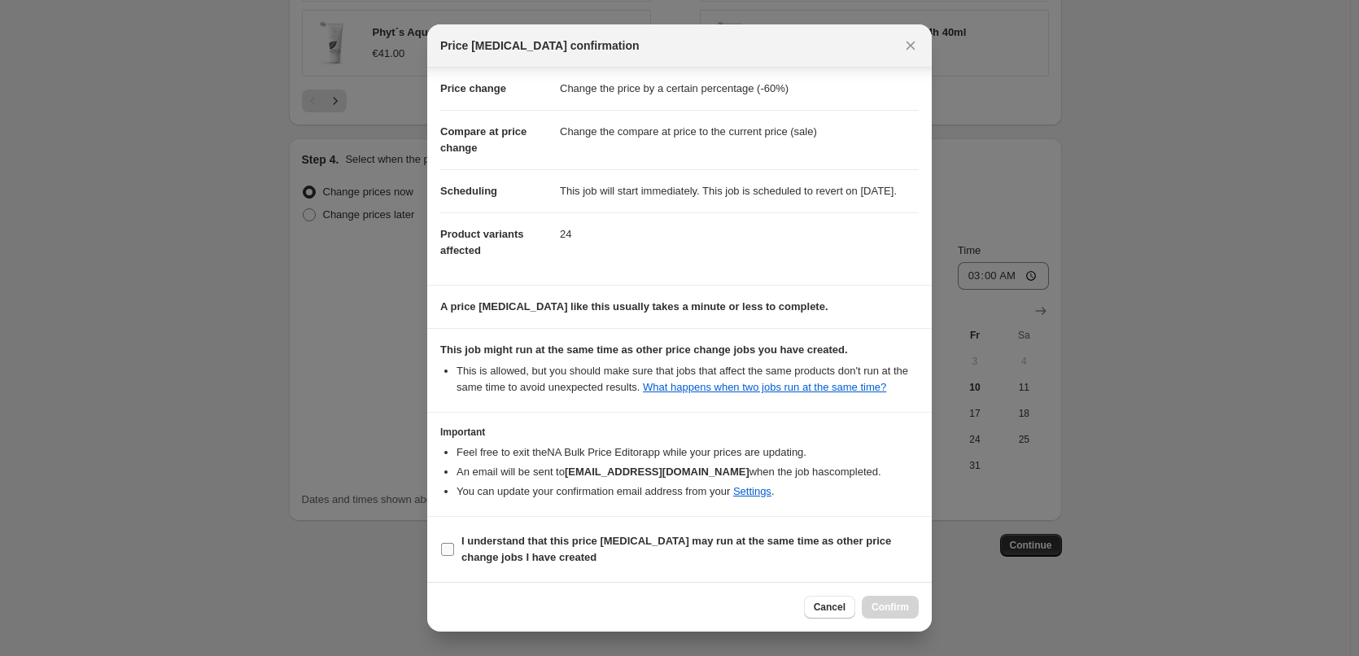
click at [513, 546] on b "I understand that this price change job may run at the same time as other price…" at bounding box center [676, 549] width 430 height 28
click at [454, 546] on input "I understand that this price change job may run at the same time as other price…" at bounding box center [447, 549] width 13 height 13
checkbox input "true"
click at [888, 610] on span "Confirm" at bounding box center [889, 607] width 37 height 13
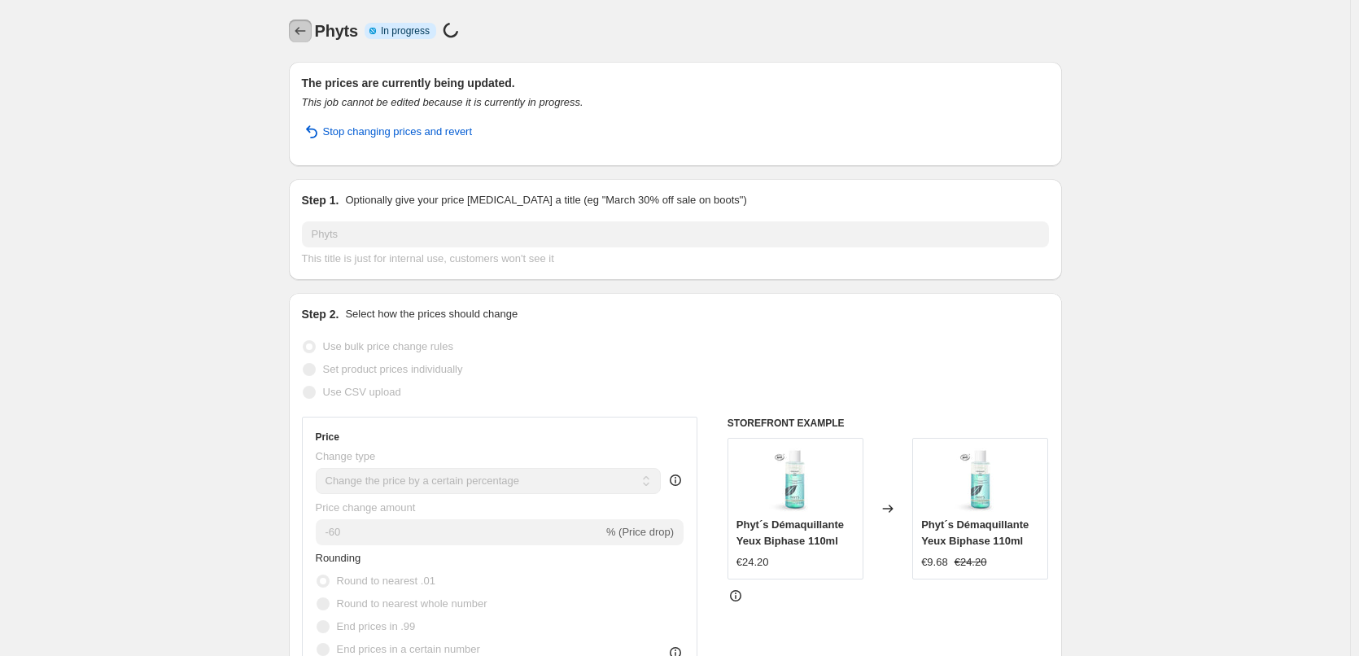
click at [305, 20] on button "Price change jobs" at bounding box center [300, 31] width 23 height 23
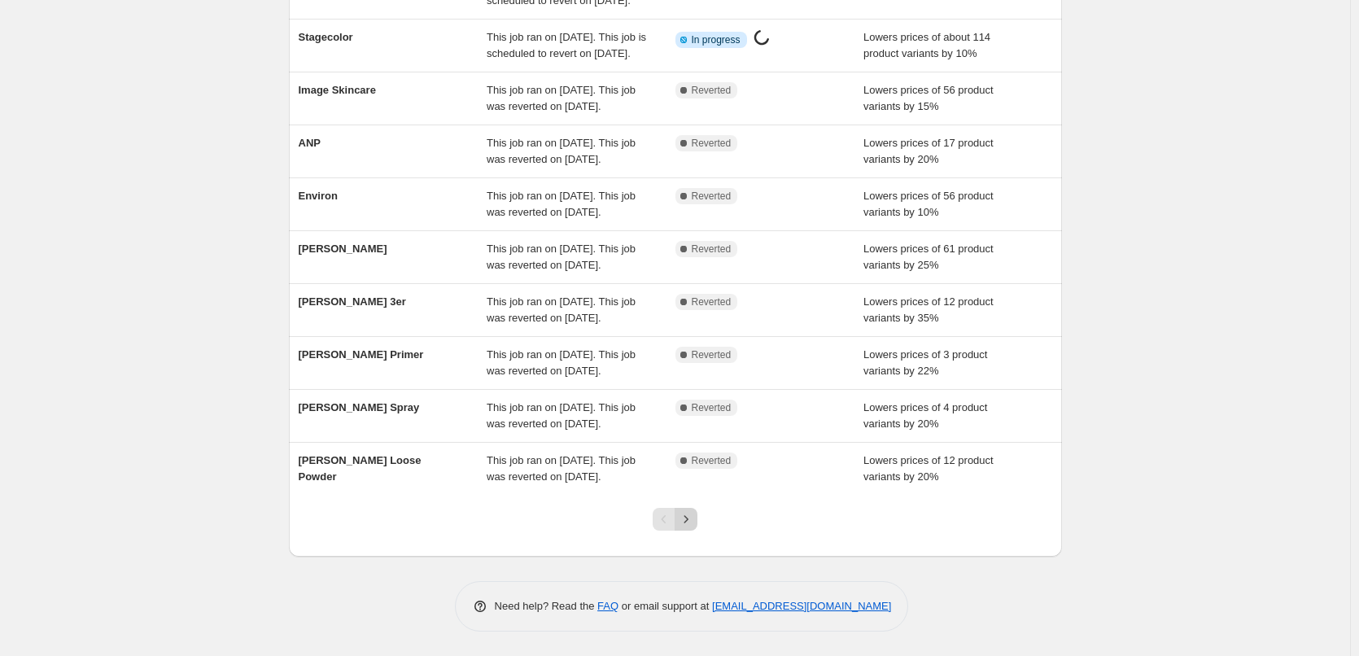
click at [684, 516] on icon "Next" at bounding box center [686, 519] width 16 height 16
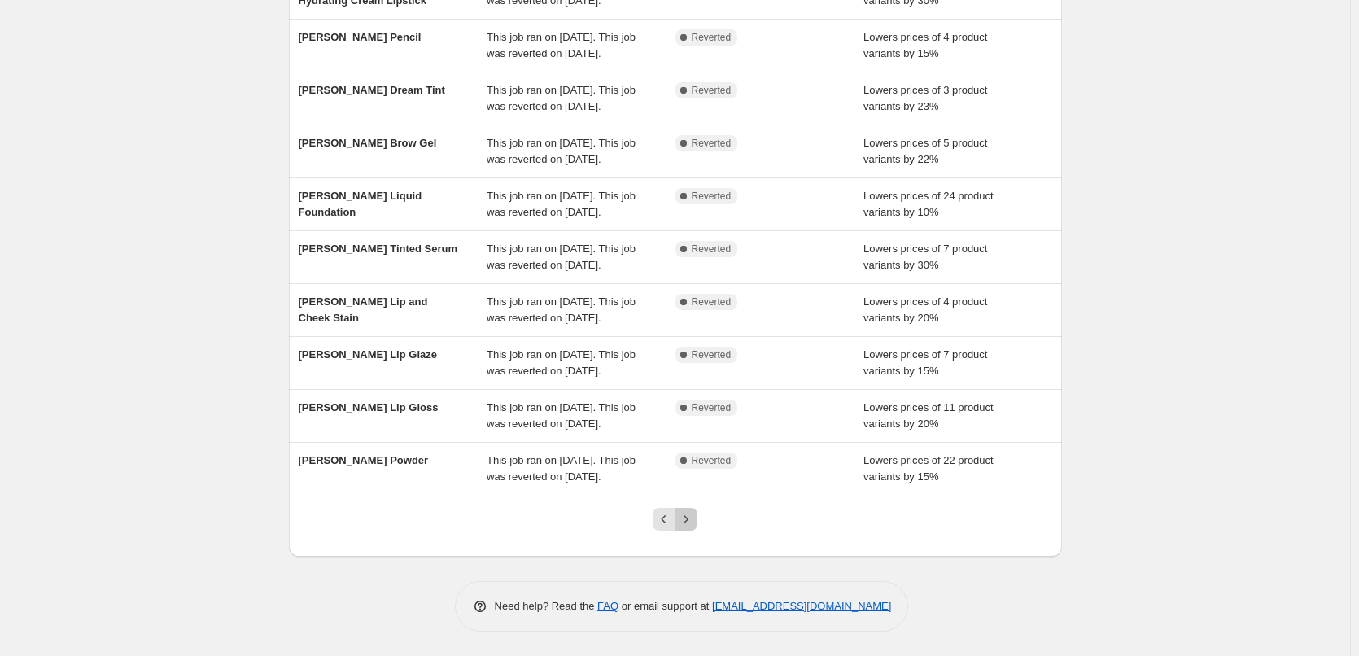
click at [686, 516] on icon "Next" at bounding box center [686, 519] width 16 height 16
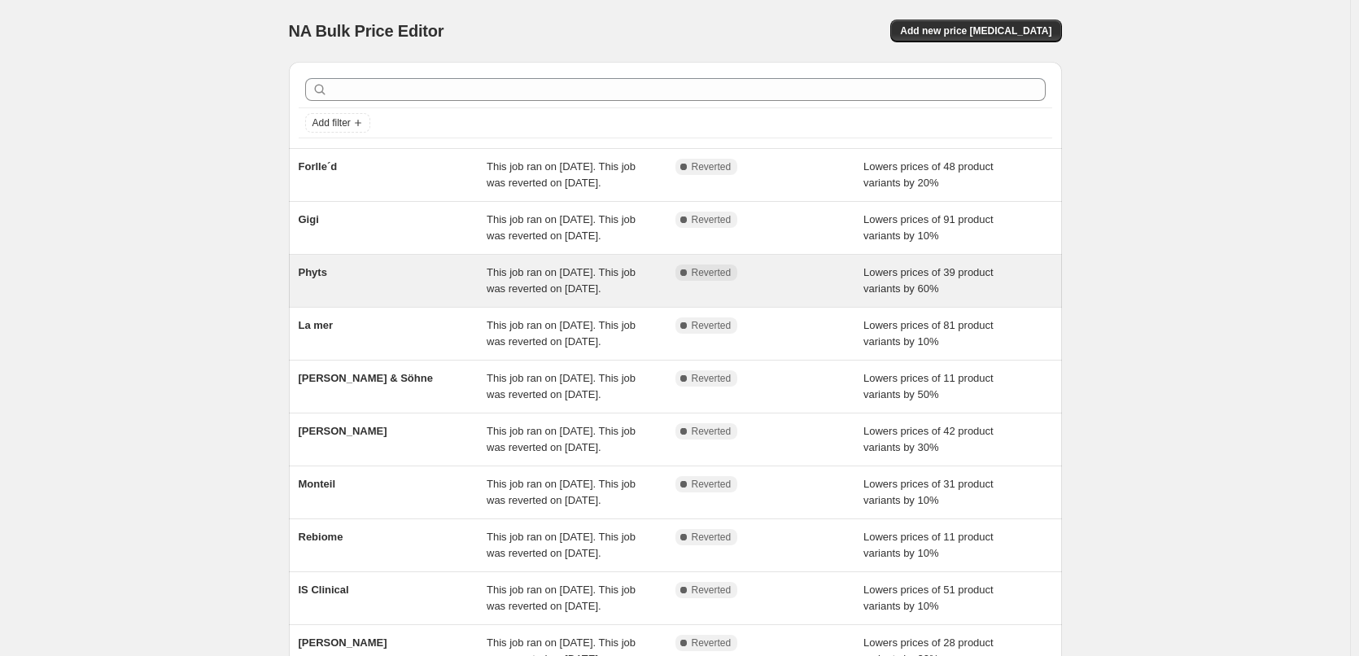
click at [318, 297] on div "Phyts" at bounding box center [393, 280] width 189 height 33
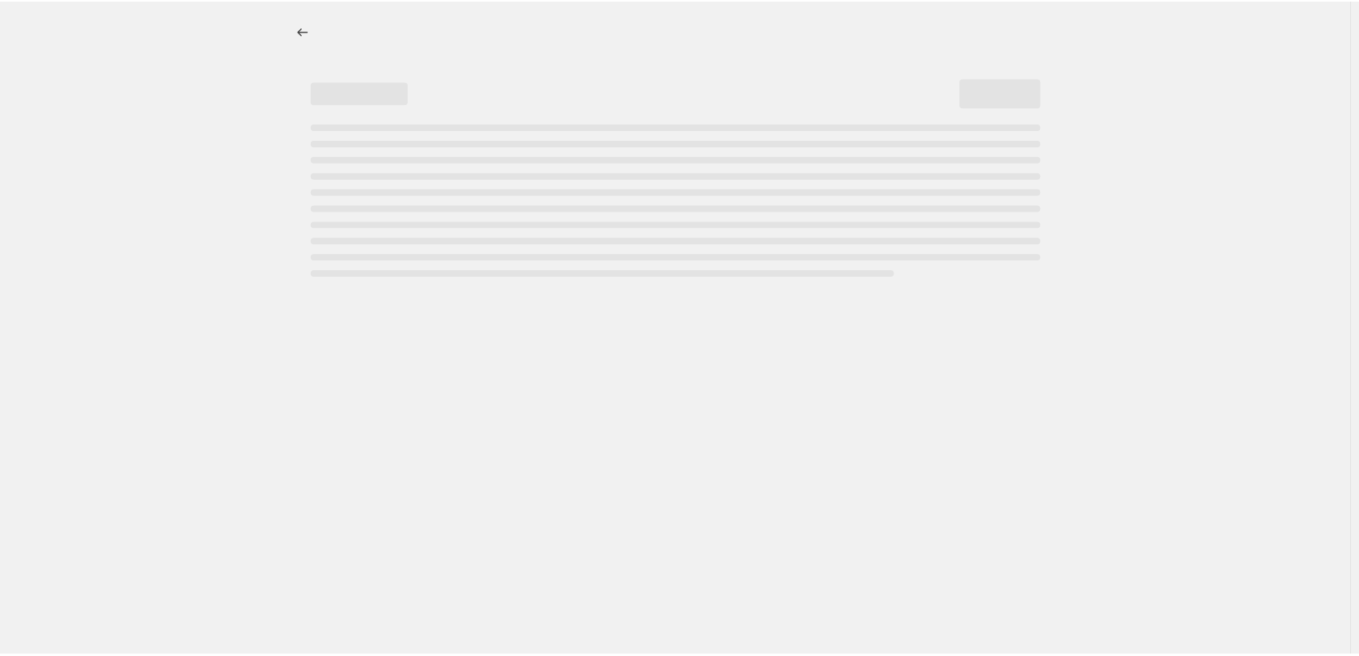
select select "percentage"
select select "vendor"
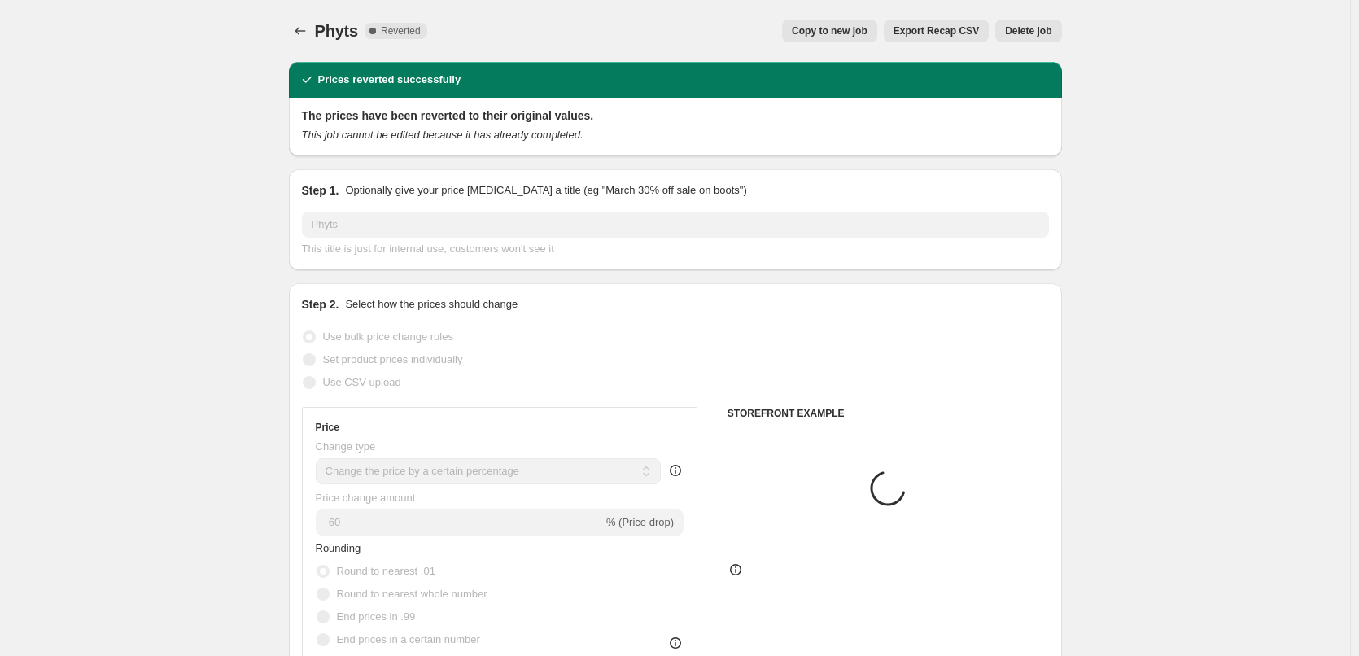
click at [1034, 33] on span "Delete job" at bounding box center [1028, 30] width 46 height 13
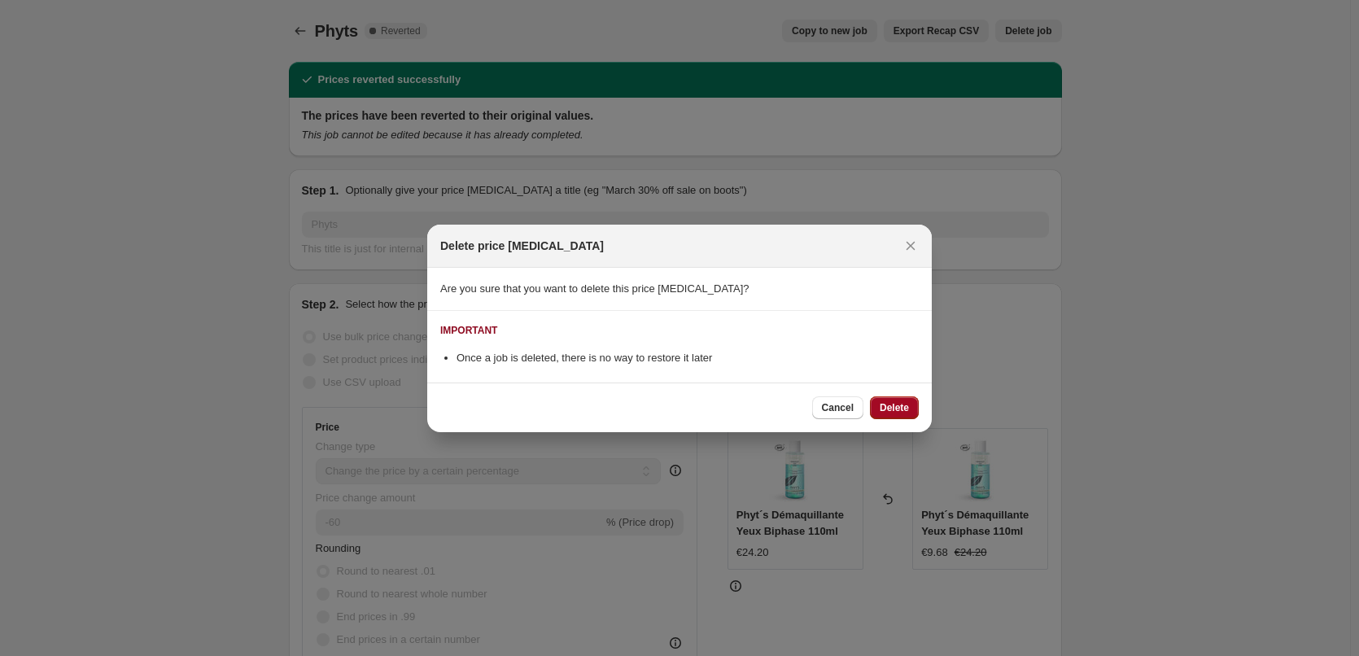
click at [907, 400] on button "Delete" at bounding box center [894, 407] width 49 height 23
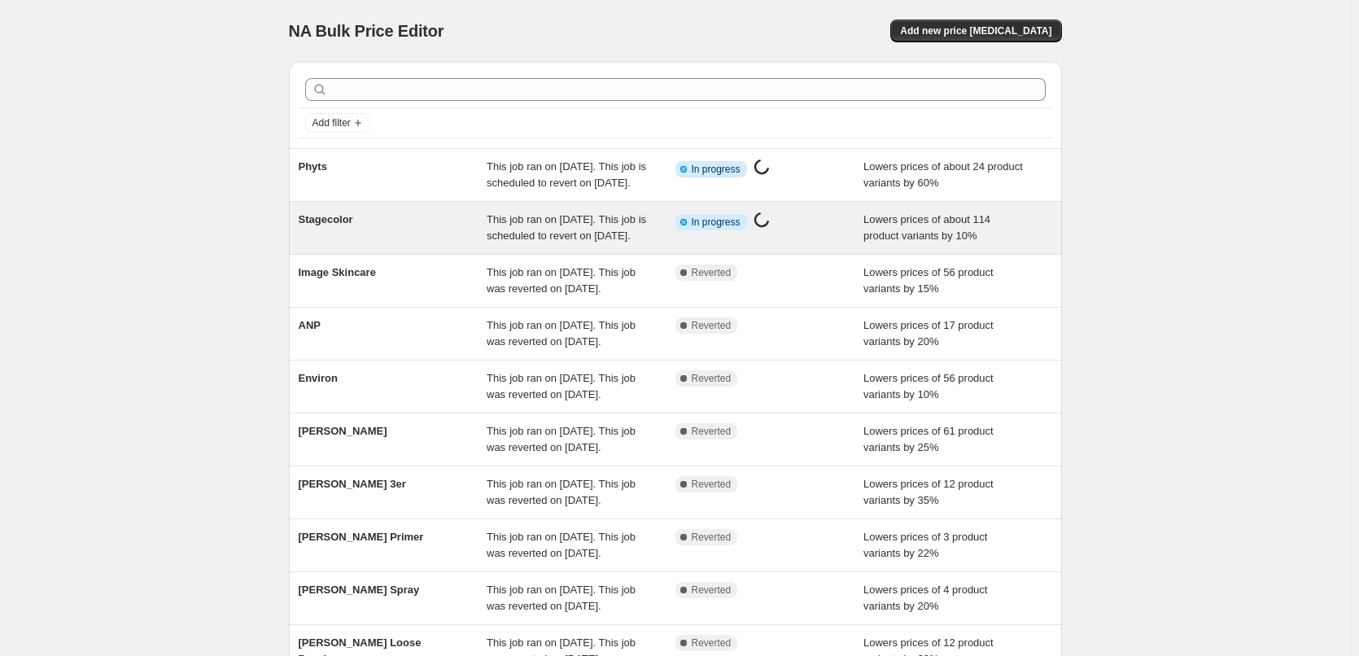
click at [365, 244] on div "Stagecolor" at bounding box center [393, 228] width 189 height 33
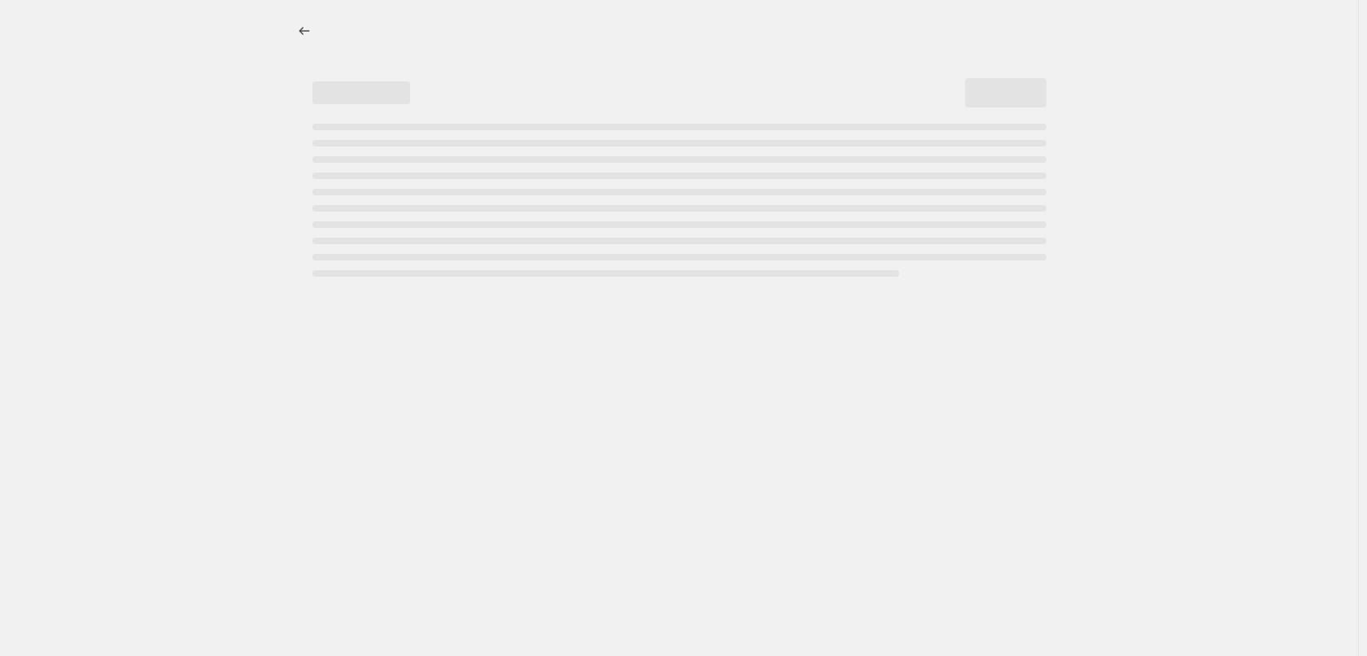
select select "percentage"
select select "vendor"
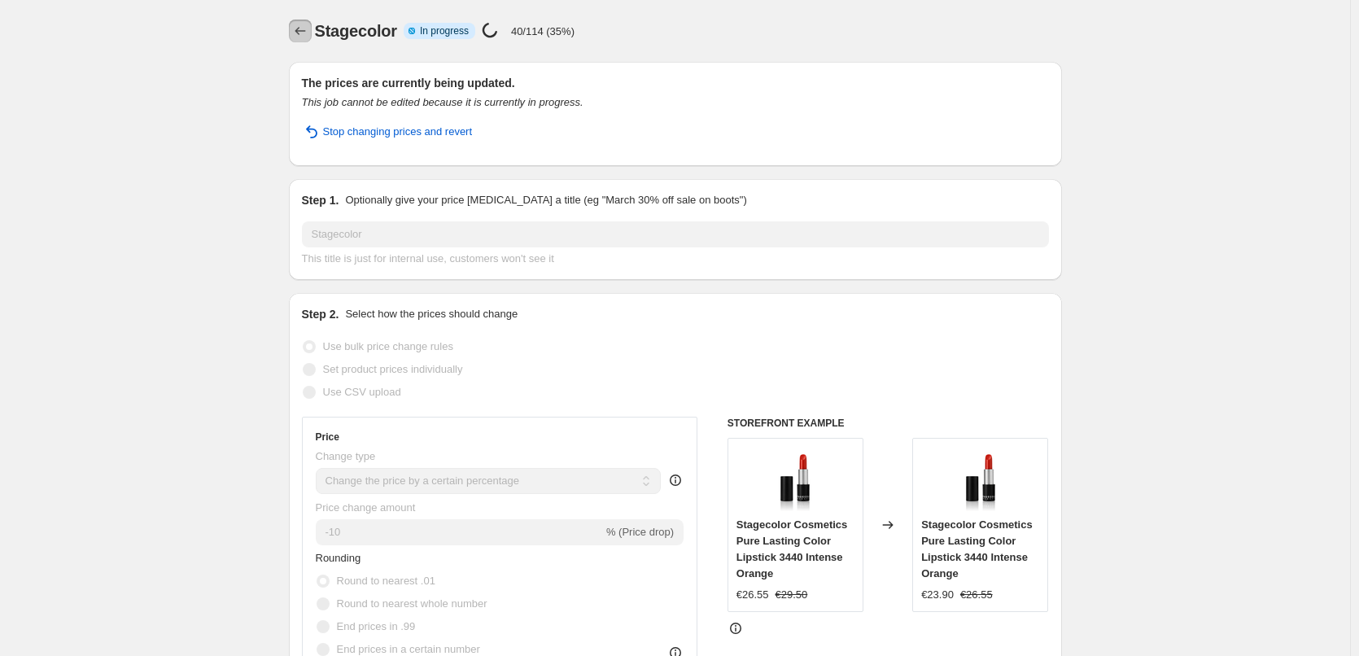
click at [300, 31] on icon "Price change jobs" at bounding box center [300, 31] width 11 height 8
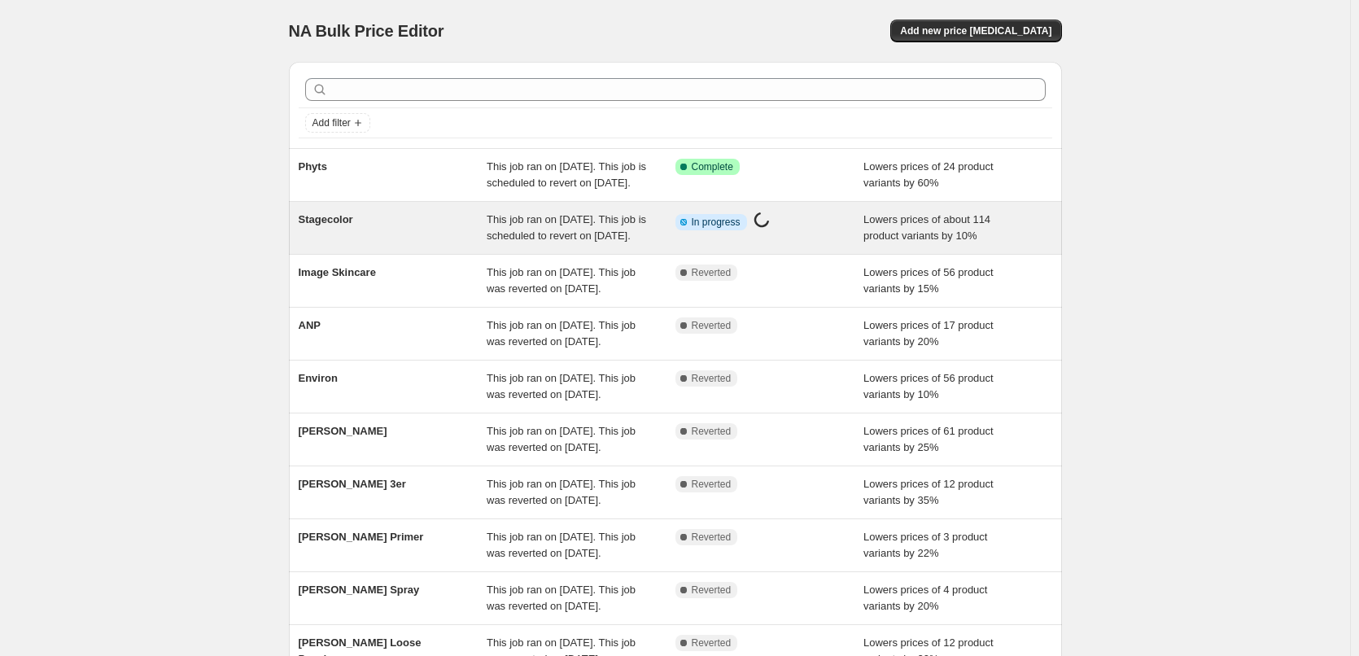
click at [346, 244] on div "Stagecolor" at bounding box center [393, 228] width 189 height 33
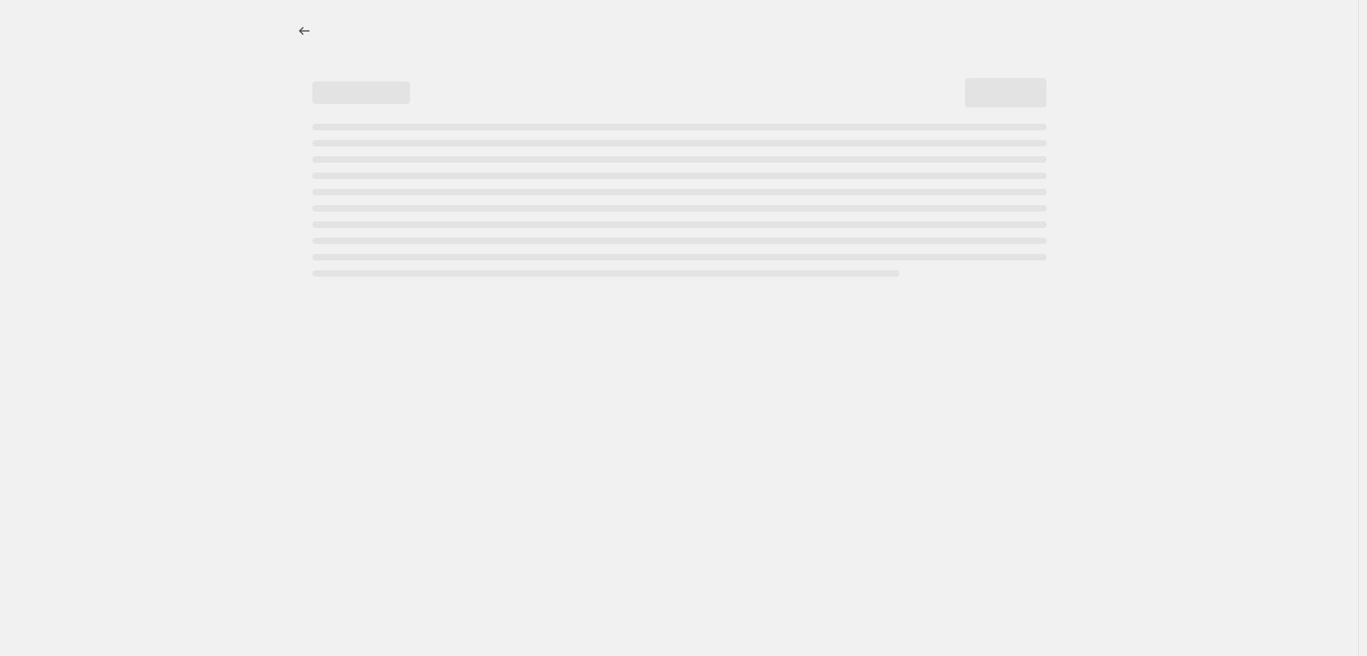
select select "percentage"
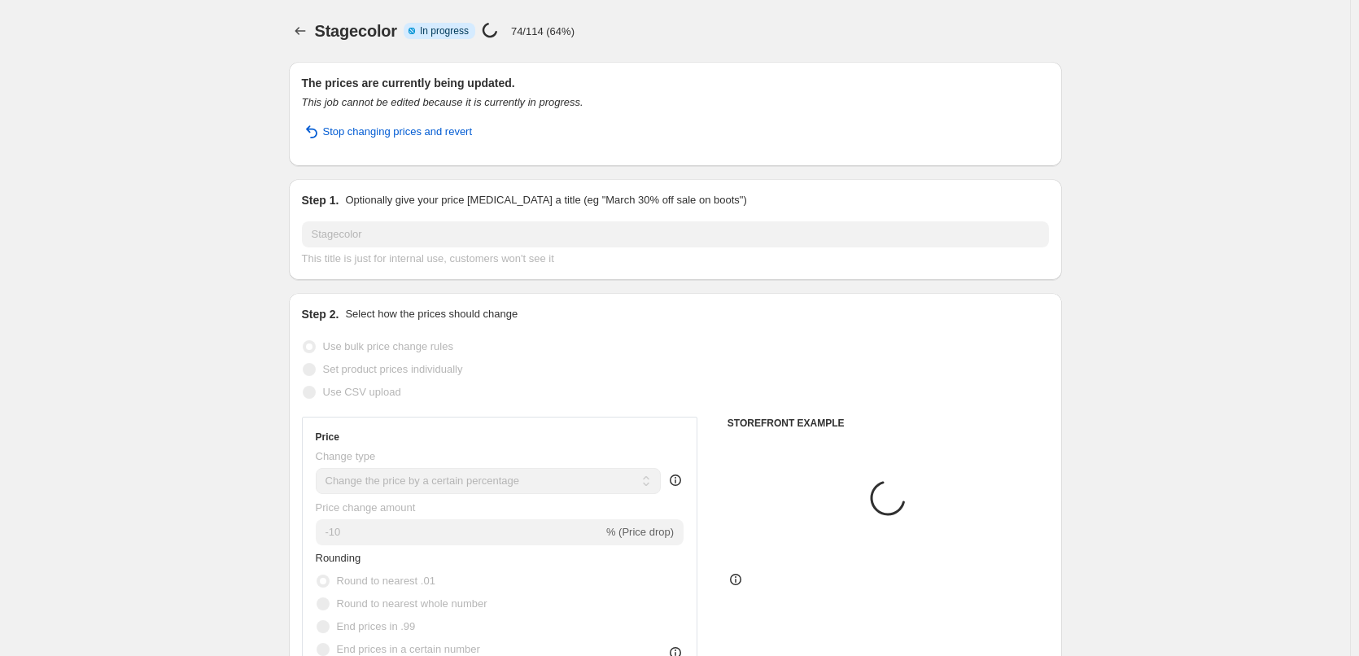
select select "vendor"
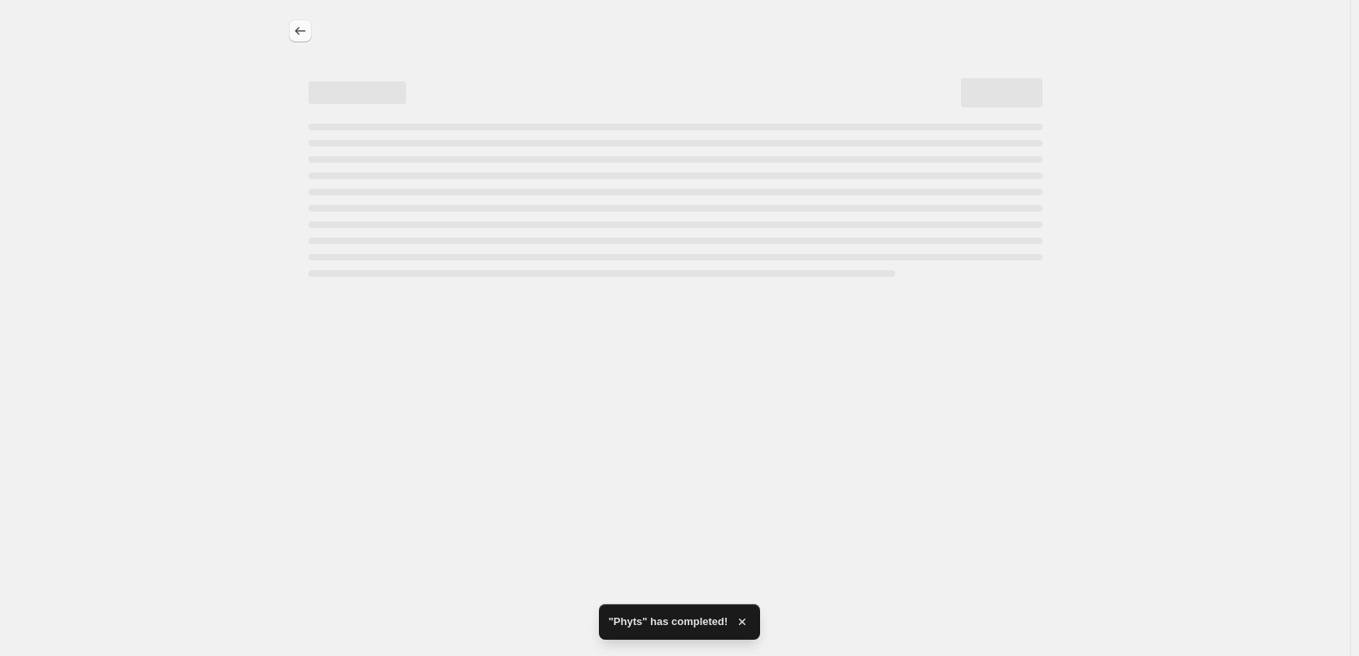
select select "percentage"
select select "vendor"
select select "percentage"
select select "vendor"
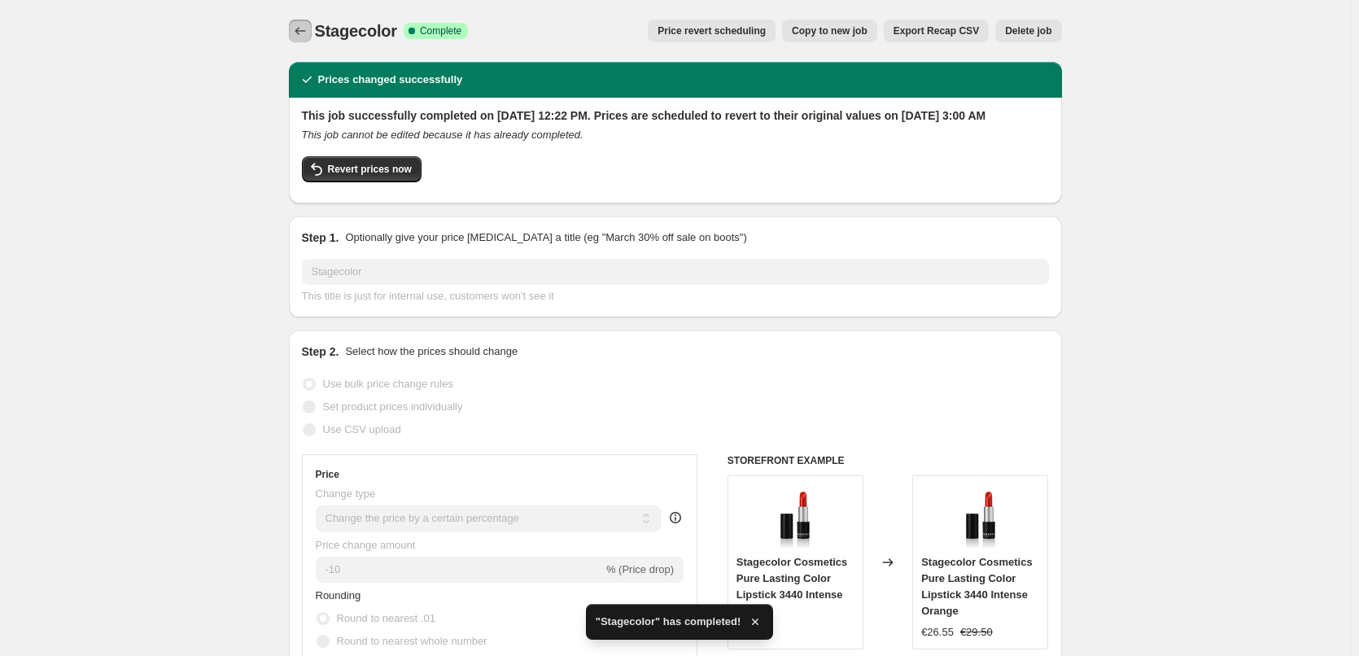
click at [312, 31] on button "Price change jobs" at bounding box center [300, 31] width 23 height 23
